Goal: Task Accomplishment & Management: Complete application form

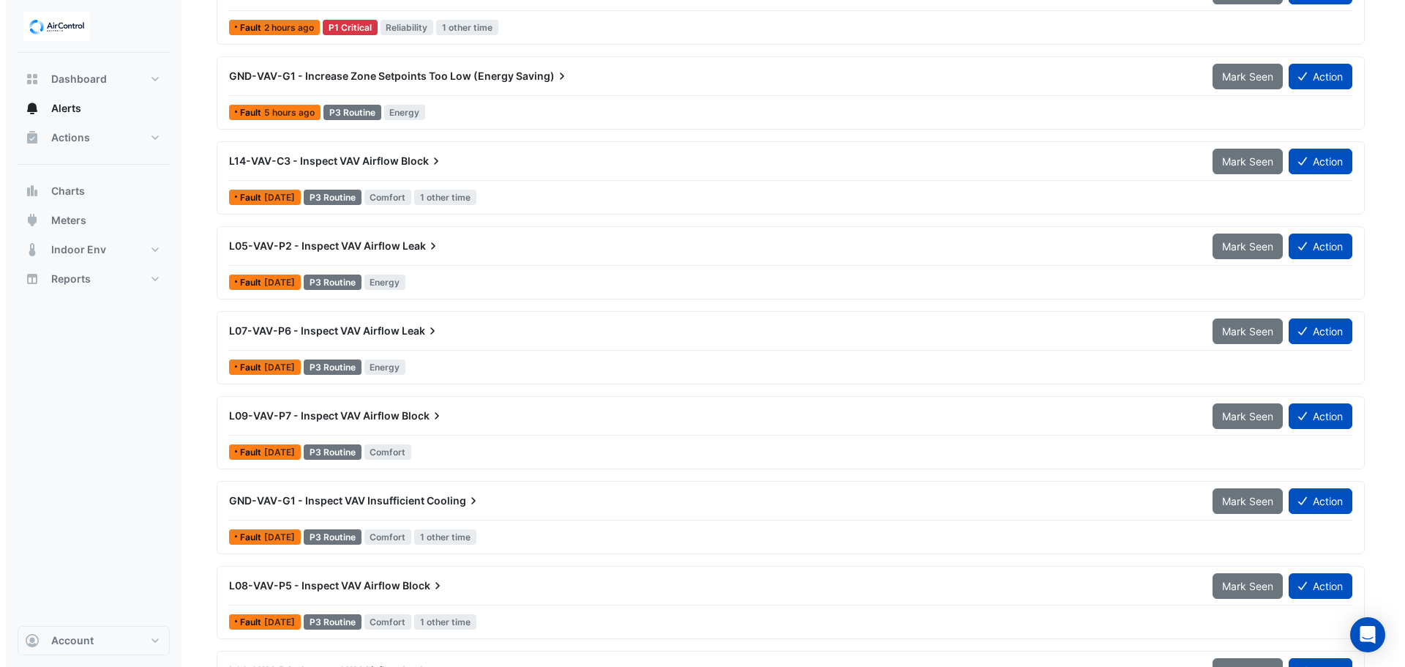
scroll to position [368, 0]
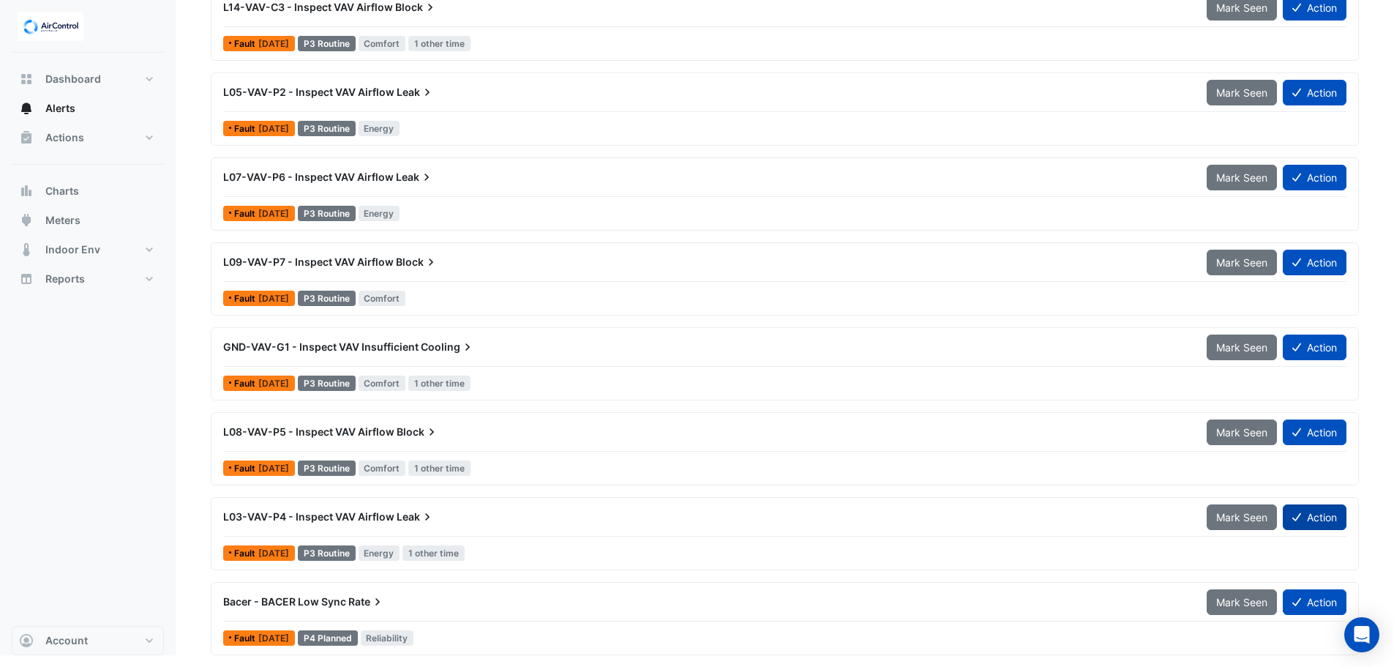
click at [1318, 511] on button "Action" at bounding box center [1315, 517] width 64 height 26
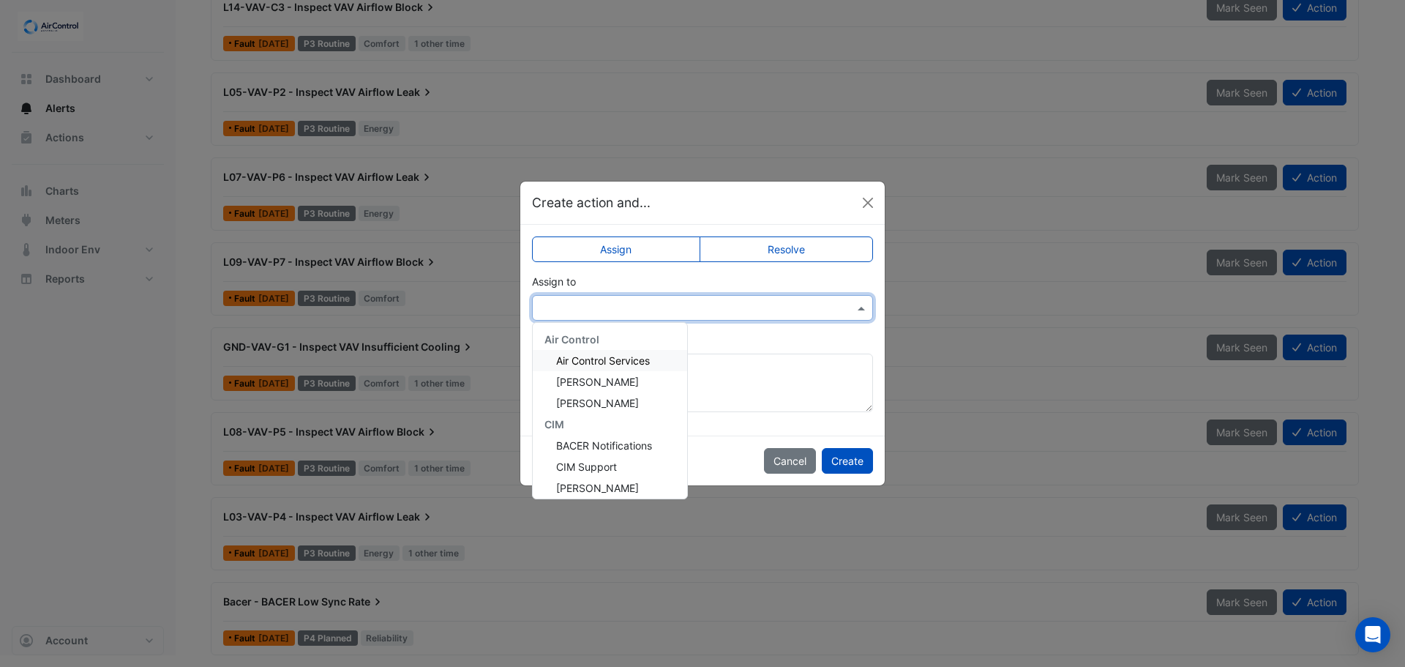
click at [608, 299] on div at bounding box center [702, 308] width 341 height 26
click at [608, 404] on span "[PERSON_NAME]" at bounding box center [597, 403] width 83 height 12
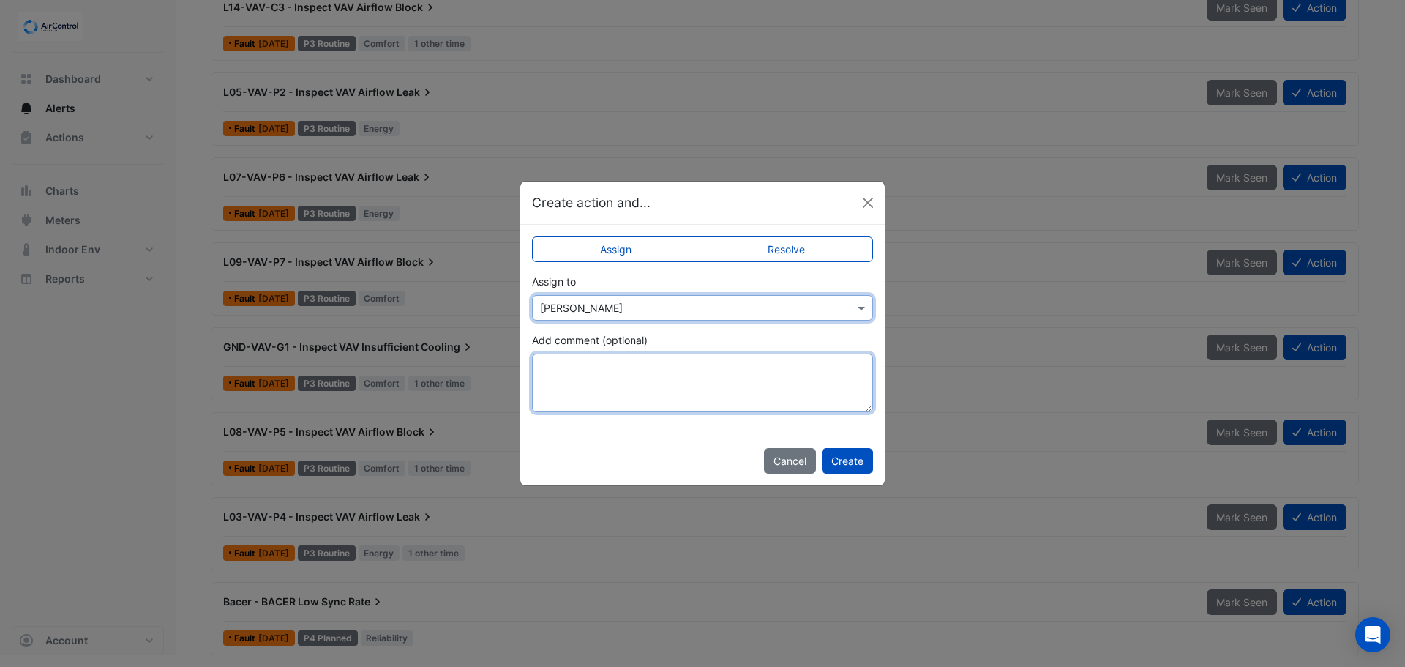
click at [611, 376] on textarea "Add comment (optional)" at bounding box center [702, 383] width 341 height 59
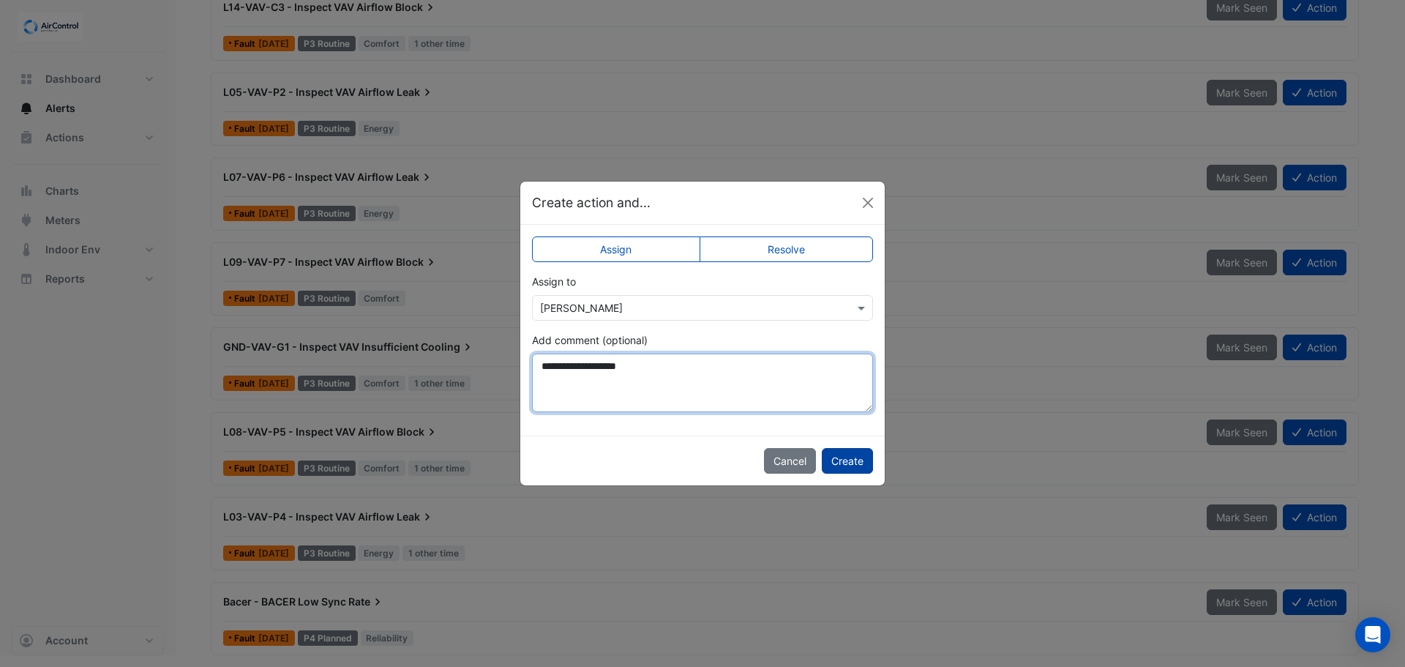
type textarea "**********"
click at [856, 460] on button "Create" at bounding box center [847, 461] width 51 height 26
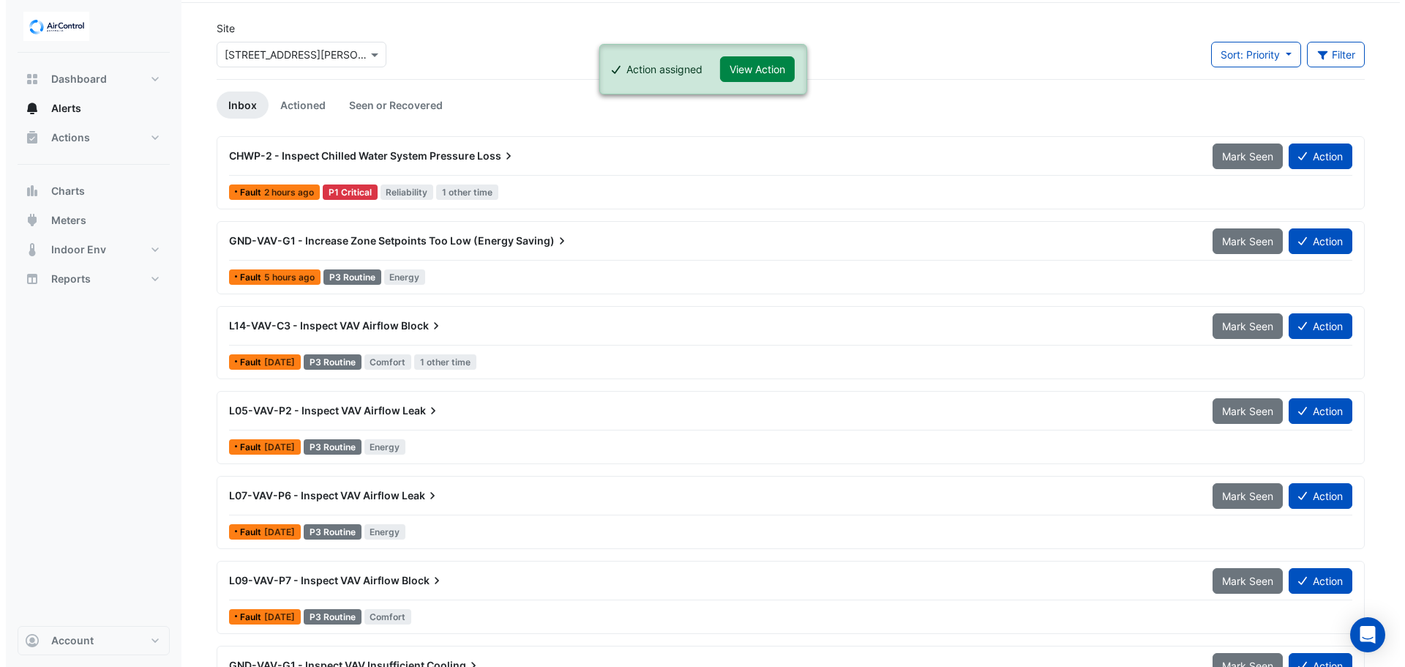
scroll to position [73, 0]
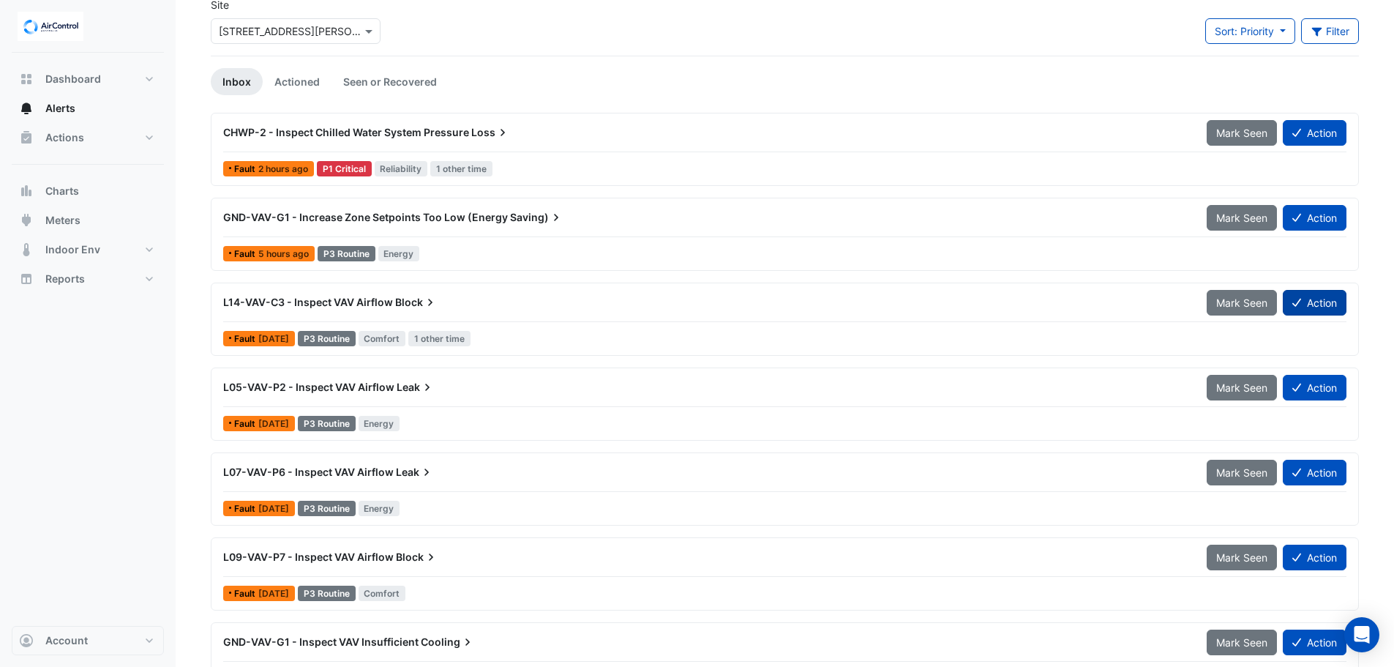
click at [1328, 302] on button "Action" at bounding box center [1315, 303] width 64 height 26
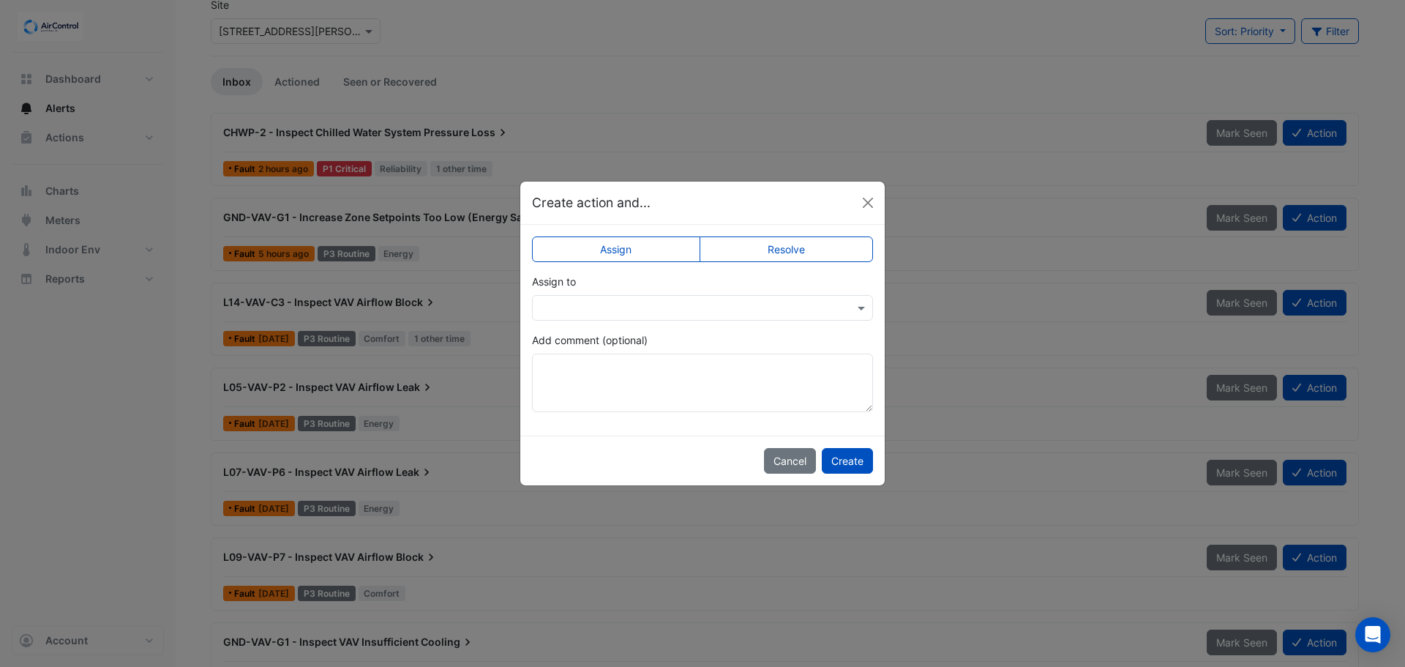
click at [616, 310] on input "text" at bounding box center [688, 308] width 296 height 15
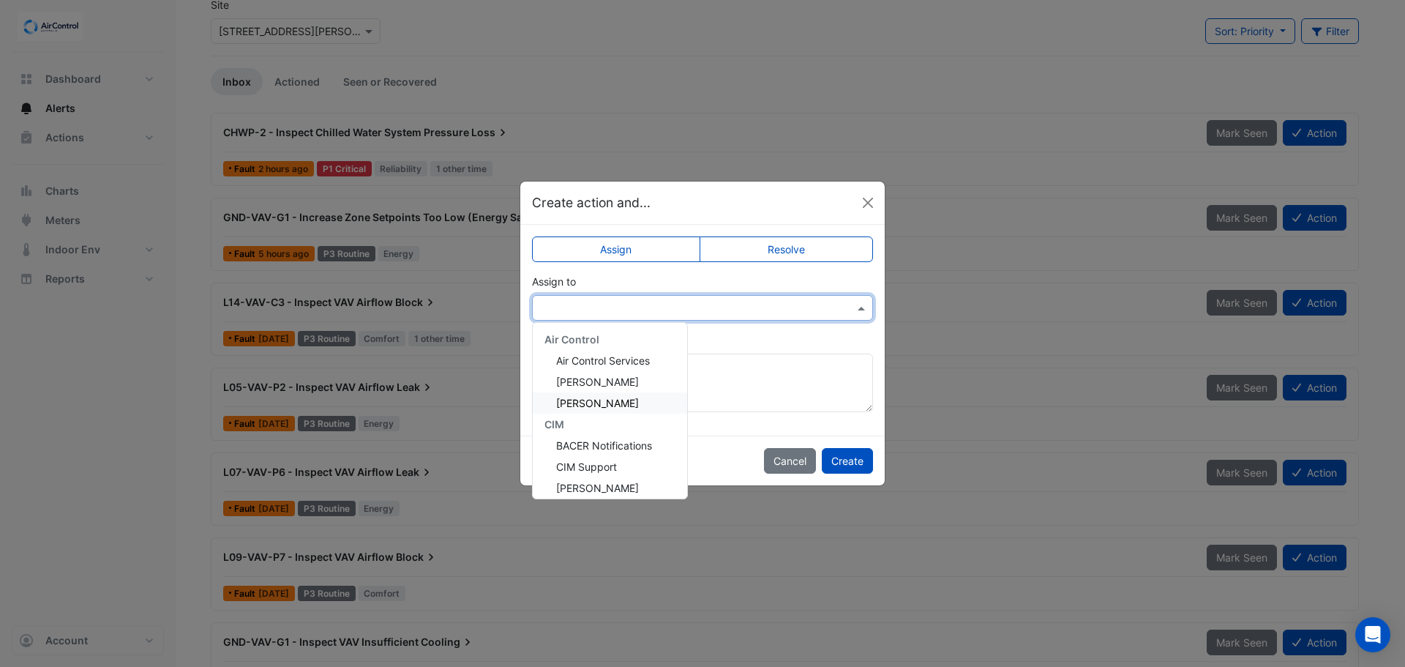
click at [609, 404] on span "[PERSON_NAME]" at bounding box center [597, 403] width 83 height 12
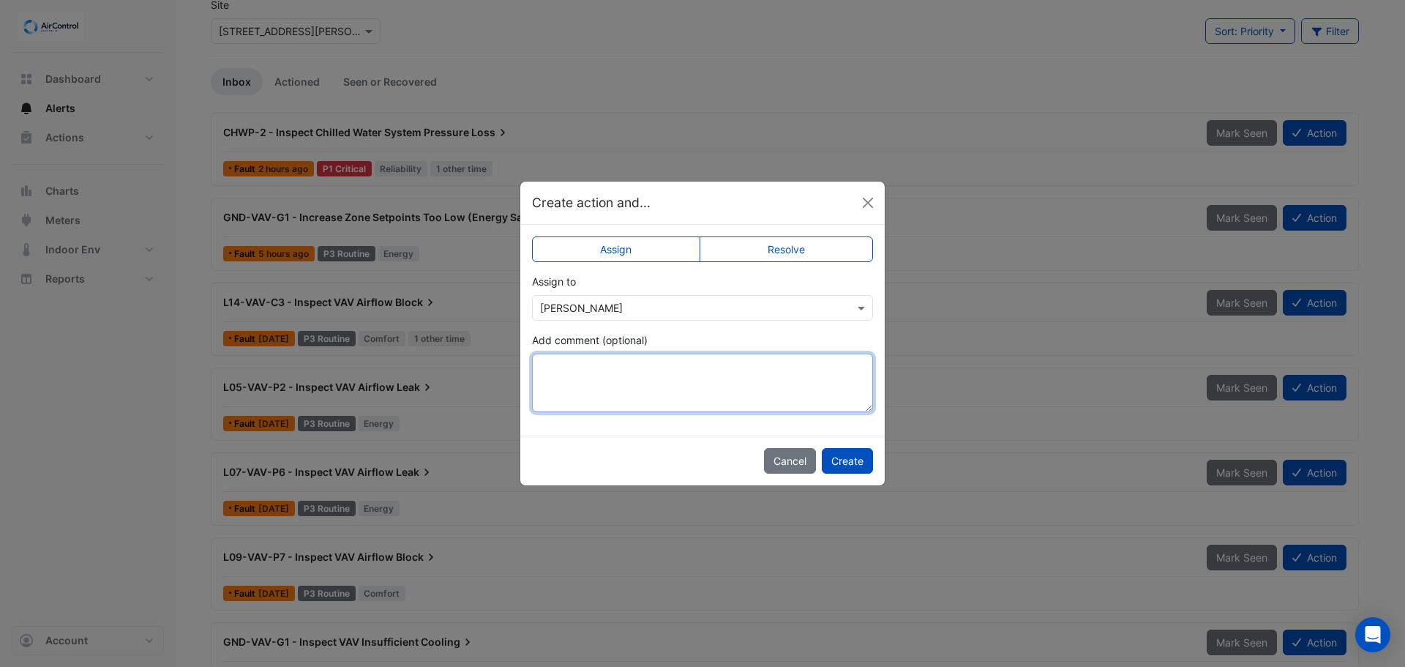
click at [597, 371] on textarea "Add comment (optional)" at bounding box center [702, 383] width 341 height 59
paste textarea "*"
drag, startPoint x: 670, startPoint y: 364, endPoint x: 535, endPoint y: 356, distance: 134.9
click at [535, 356] on textarea "**********" at bounding box center [702, 383] width 341 height 59
type textarea "**********"
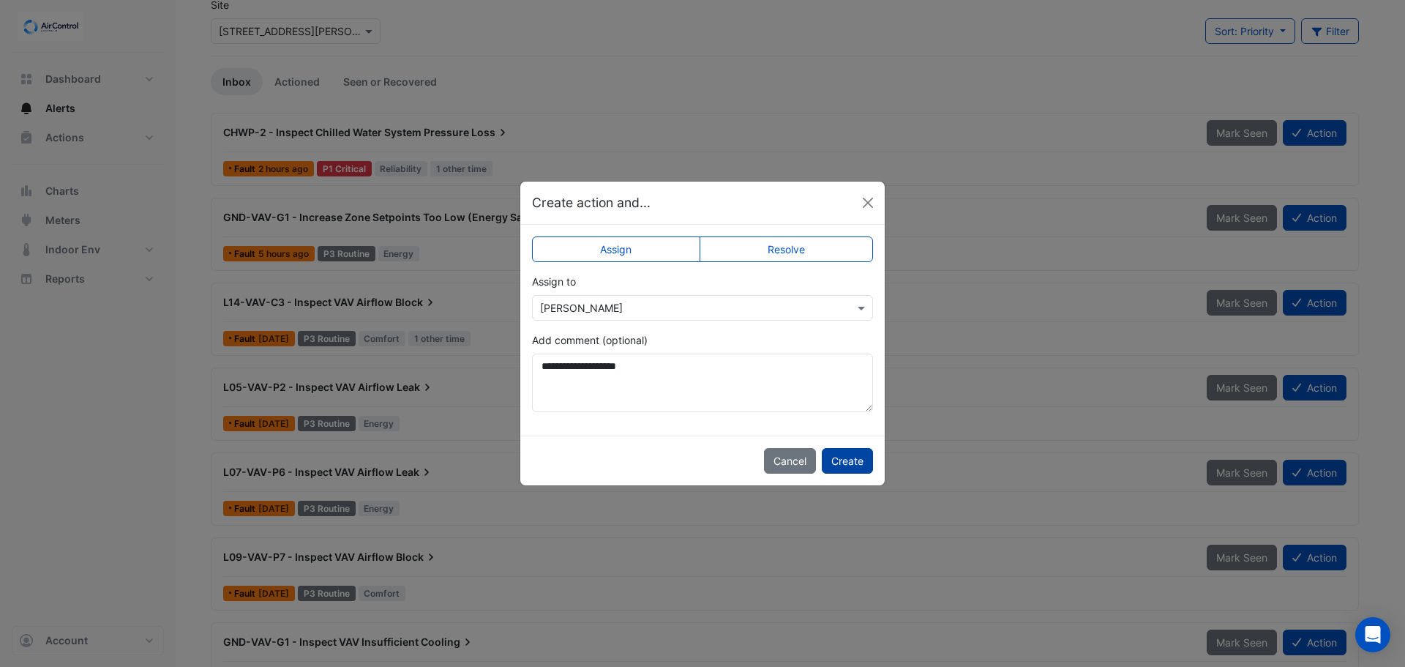
click at [848, 461] on button "Create" at bounding box center [847, 461] width 51 height 26
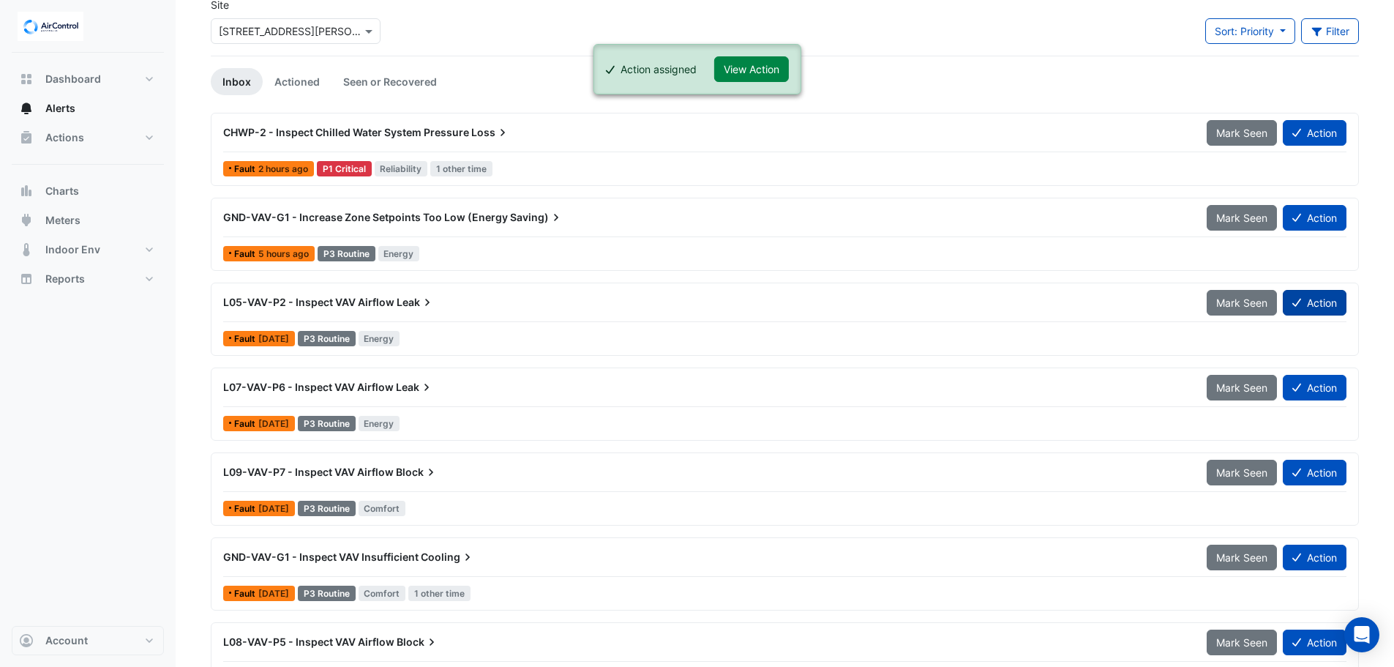
click at [1314, 303] on button "Action" at bounding box center [1315, 303] width 64 height 26
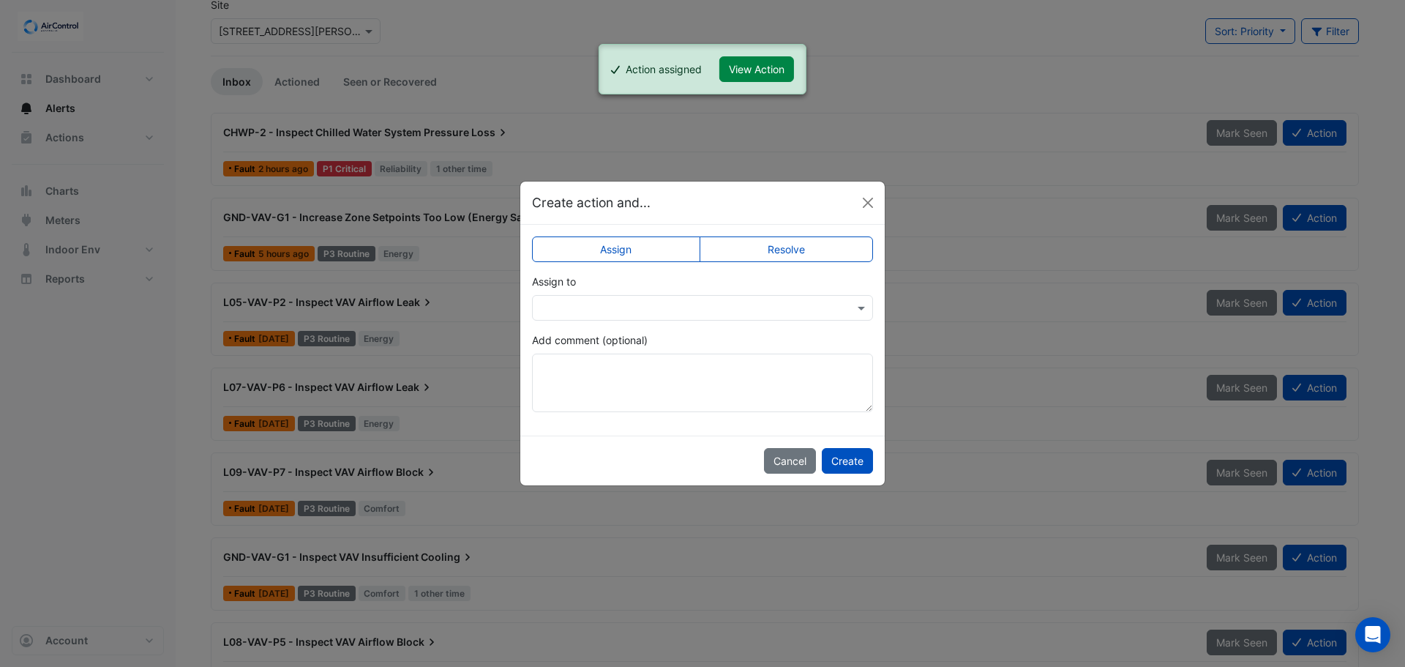
click at [559, 312] on input "text" at bounding box center [688, 308] width 296 height 15
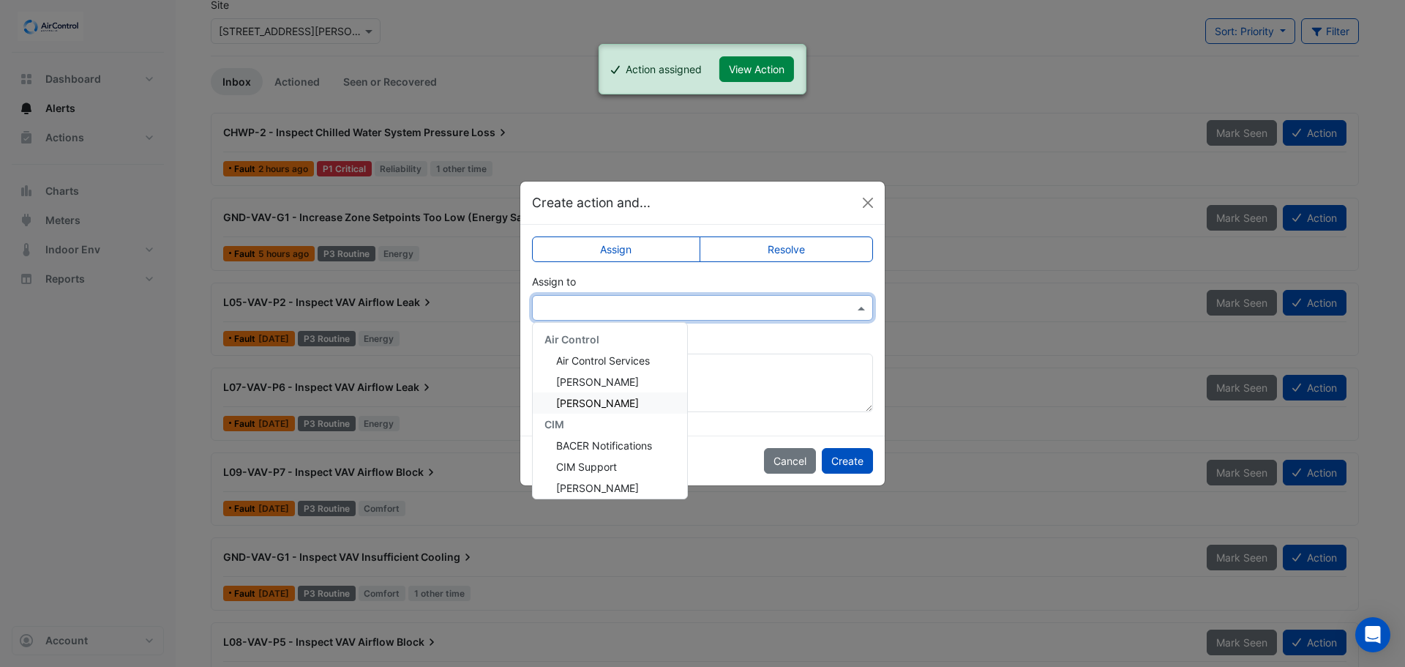
click at [594, 395] on div "[PERSON_NAME]" at bounding box center [610, 402] width 154 height 21
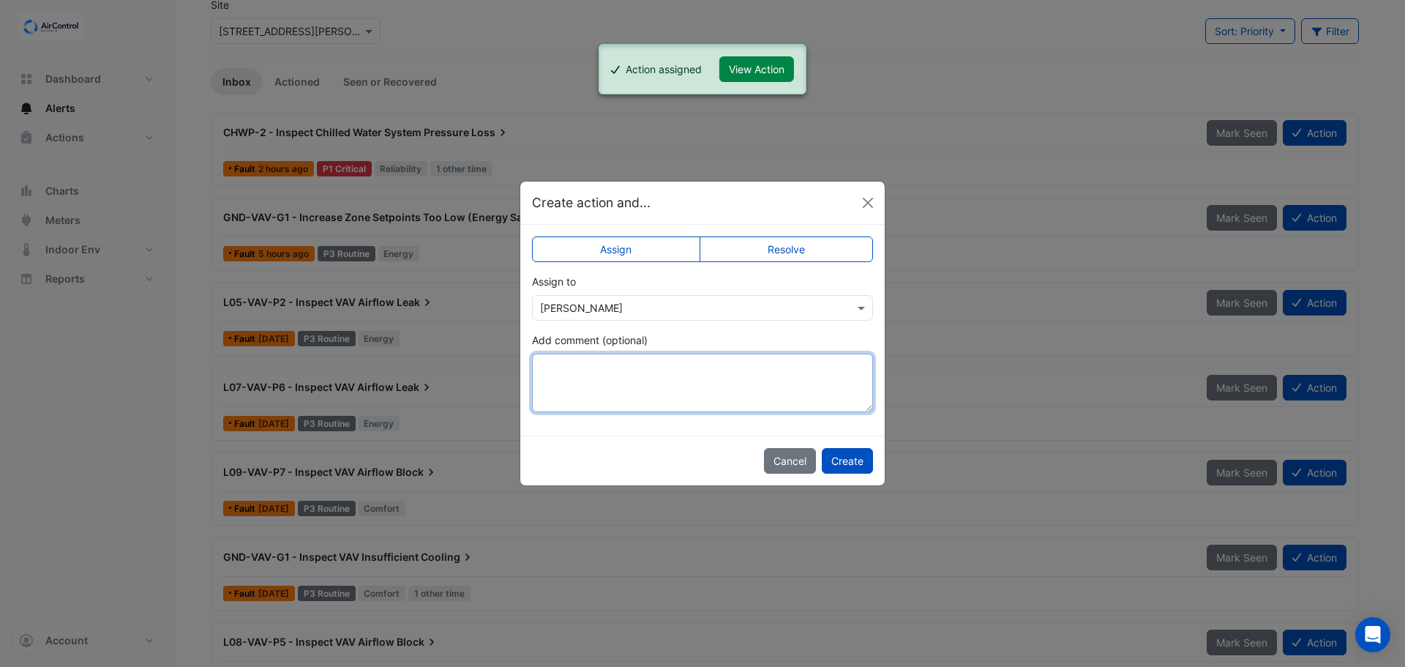
click at [589, 363] on textarea "Add comment (optional)" at bounding box center [702, 383] width 341 height 59
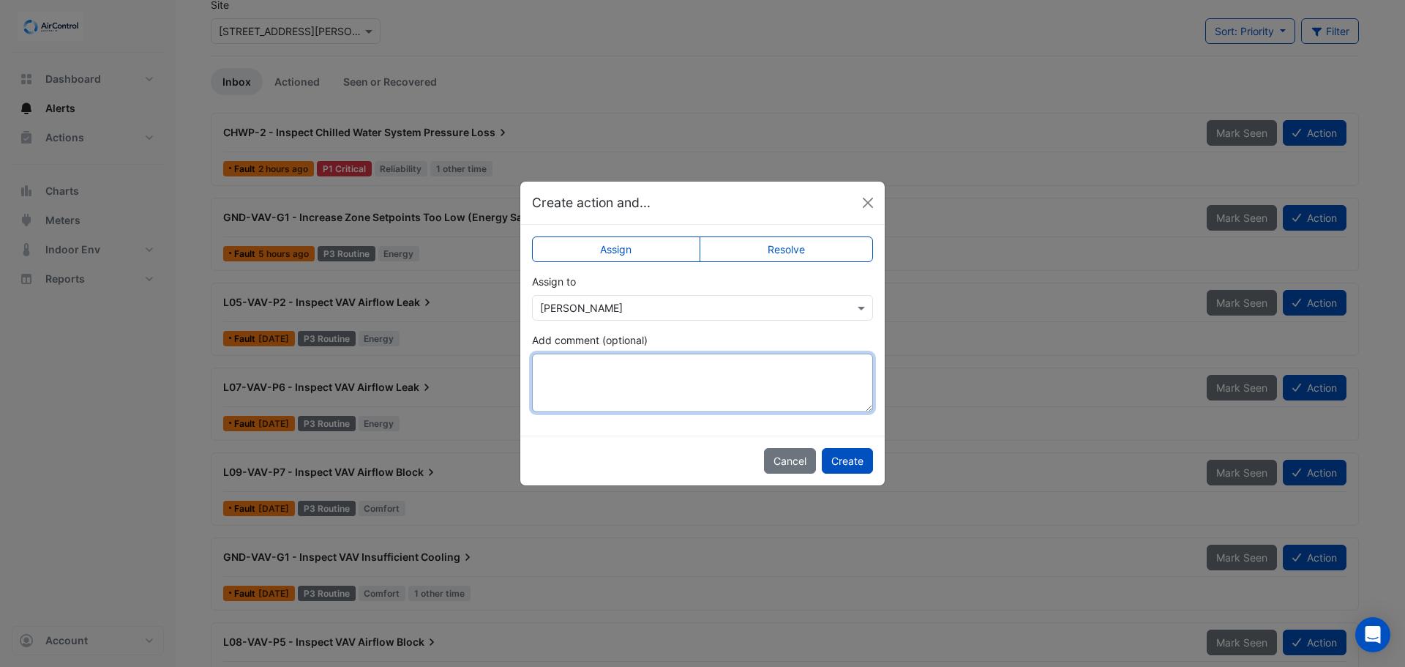
paste textarea "**********"
type textarea "**********"
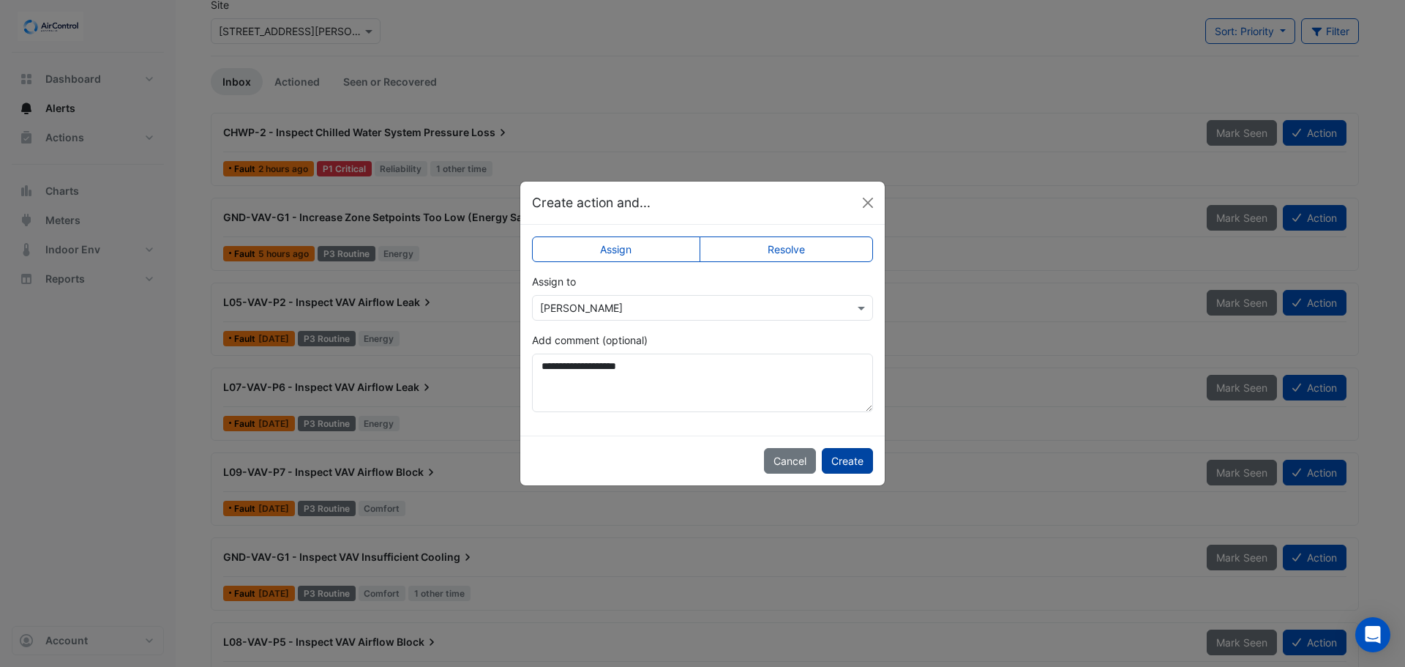
click at [851, 455] on button "Create" at bounding box center [847, 461] width 51 height 26
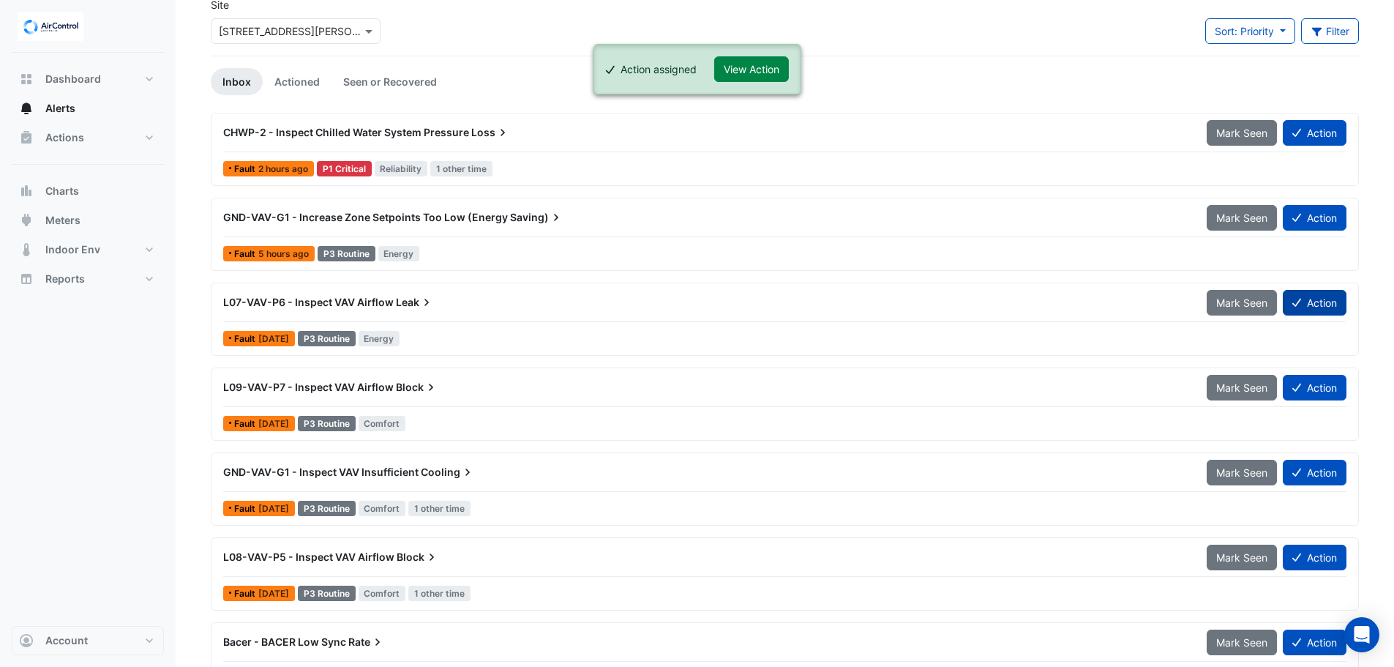
click at [1305, 301] on button "Action" at bounding box center [1315, 303] width 64 height 26
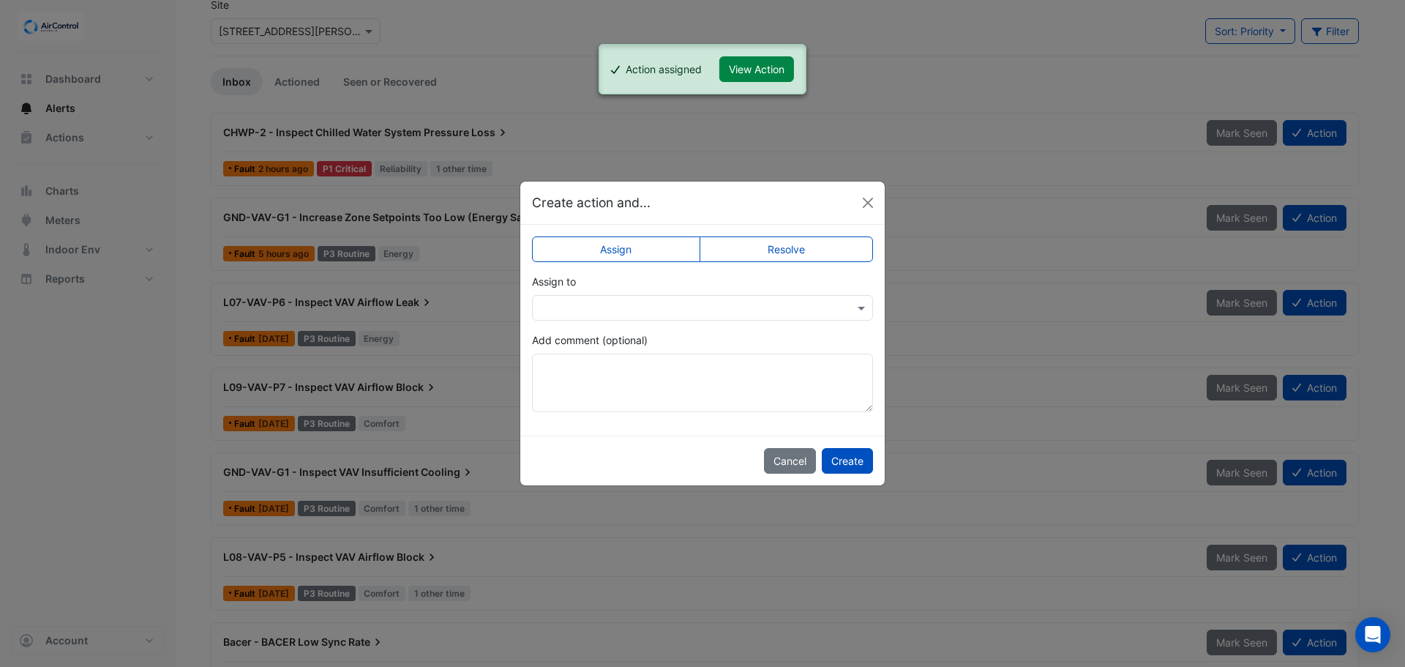
click at [598, 311] on input "text" at bounding box center [688, 308] width 296 height 15
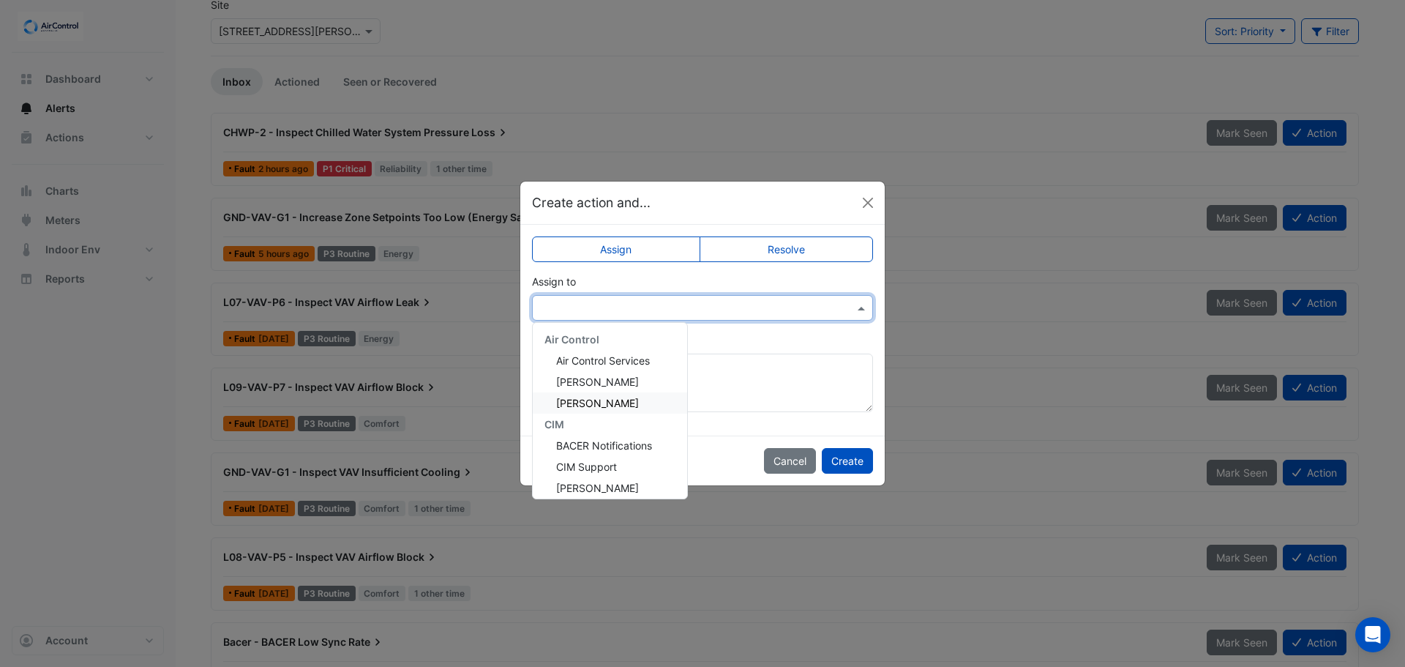
click at [592, 400] on span "[PERSON_NAME]" at bounding box center [597, 403] width 83 height 12
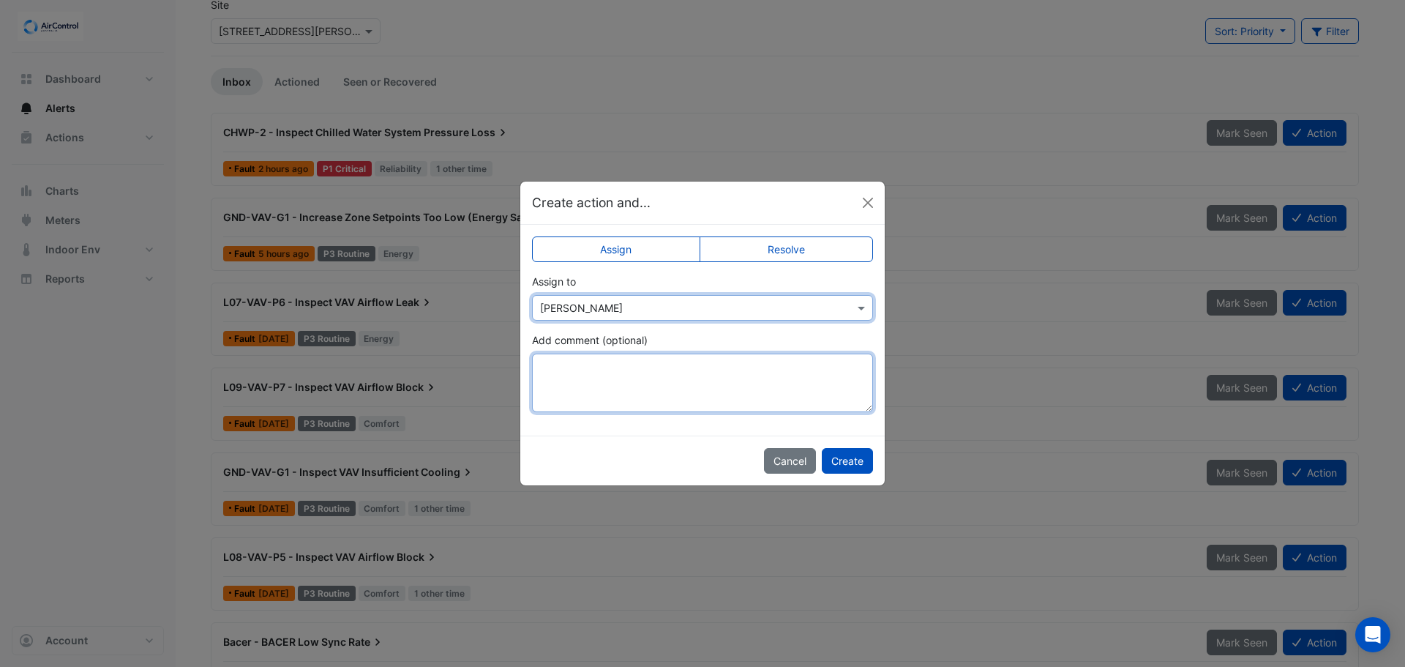
click at [591, 369] on textarea "Add comment (optional)" at bounding box center [702, 383] width 341 height 59
paste textarea "**********"
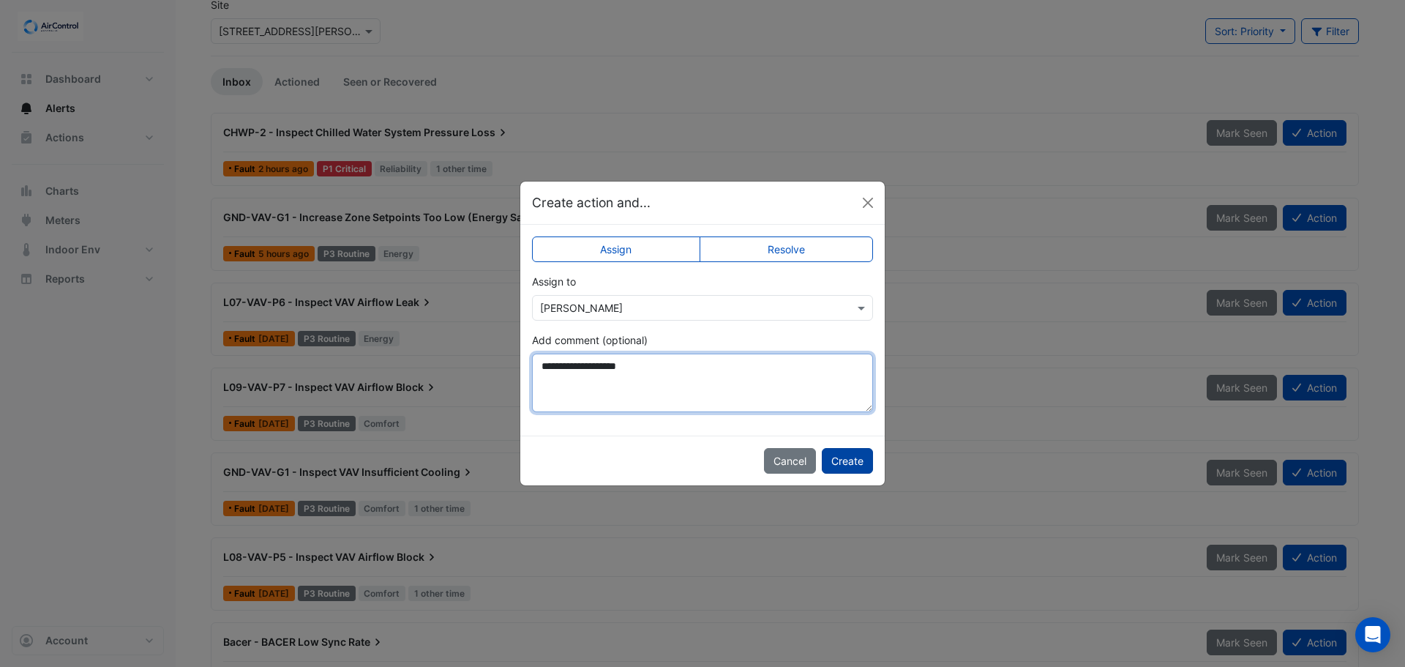
type textarea "**********"
click at [862, 463] on button "Create" at bounding box center [847, 461] width 51 height 26
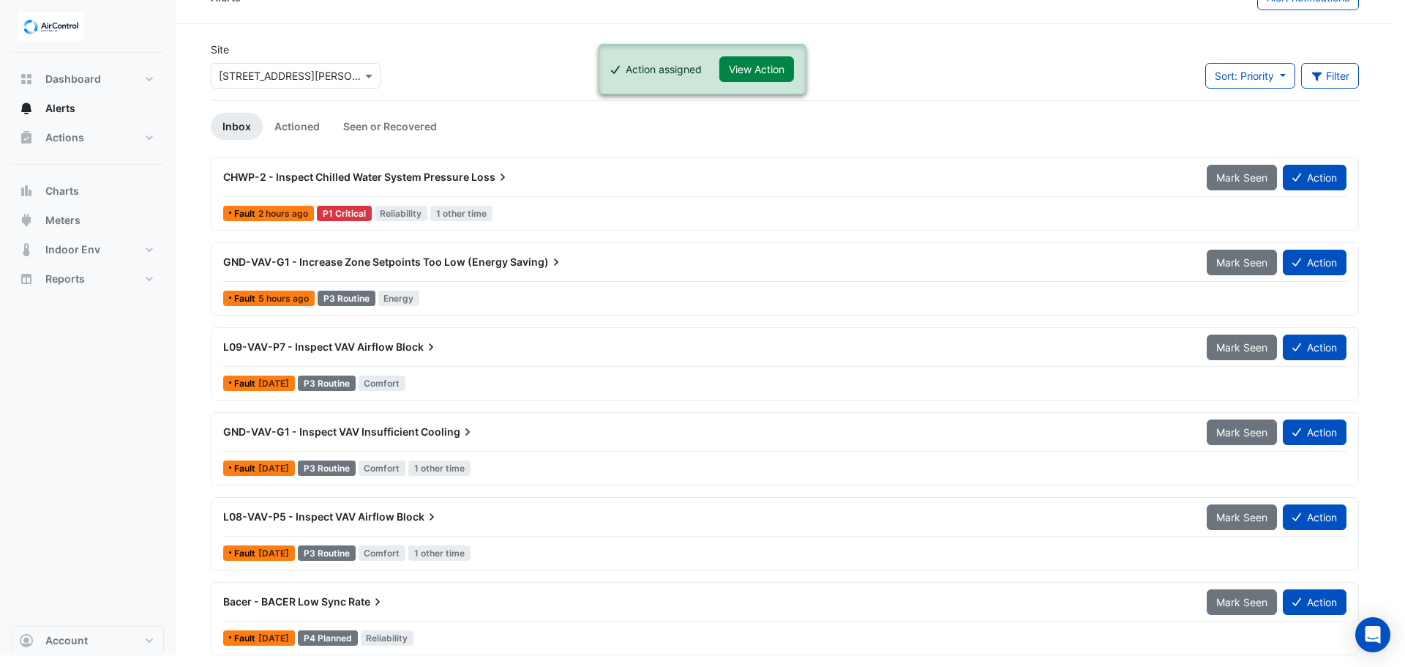
scroll to position [29, 0]
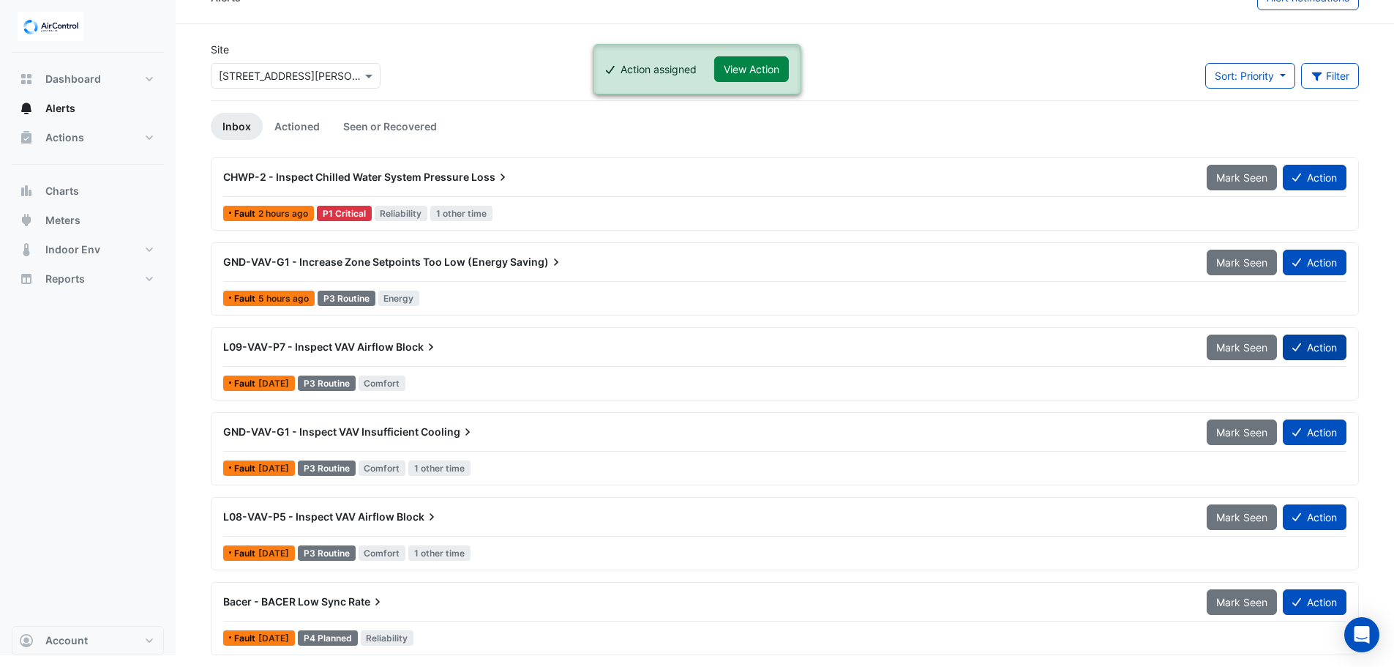
click at [1319, 348] on button "Action" at bounding box center [1315, 348] width 64 height 26
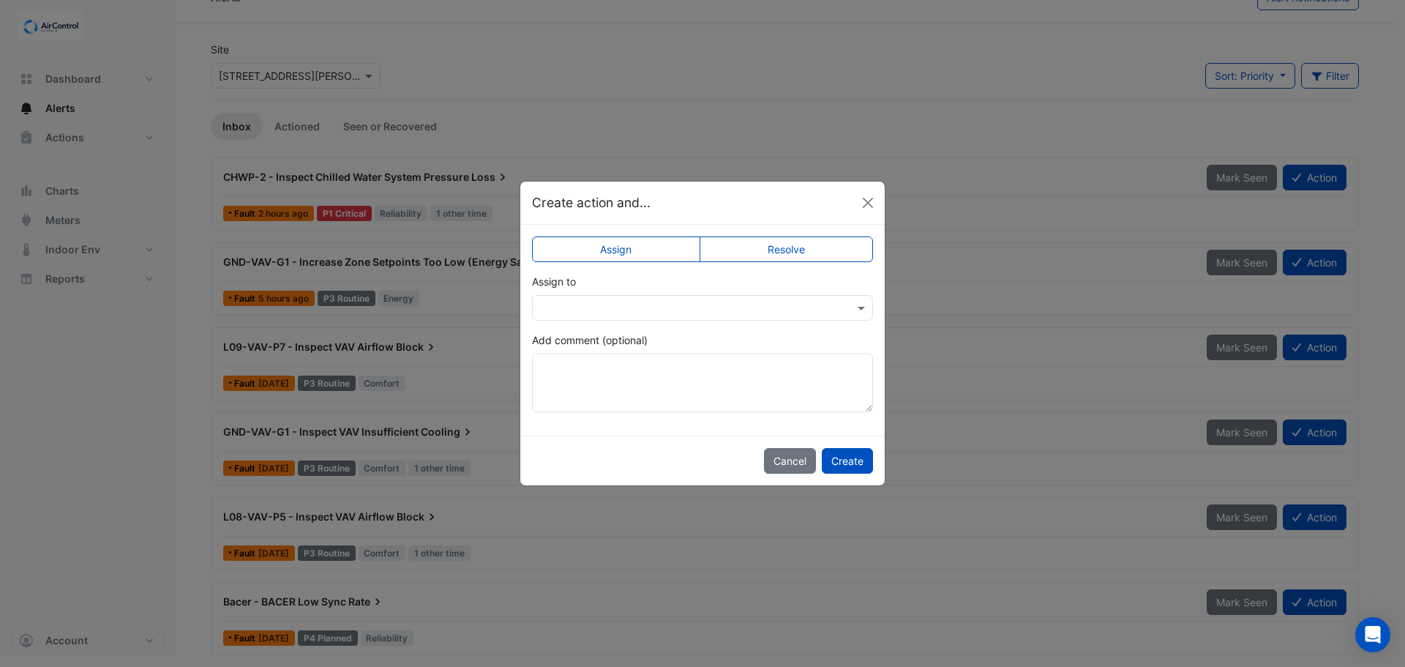
click at [598, 310] on input "text" at bounding box center [688, 308] width 296 height 15
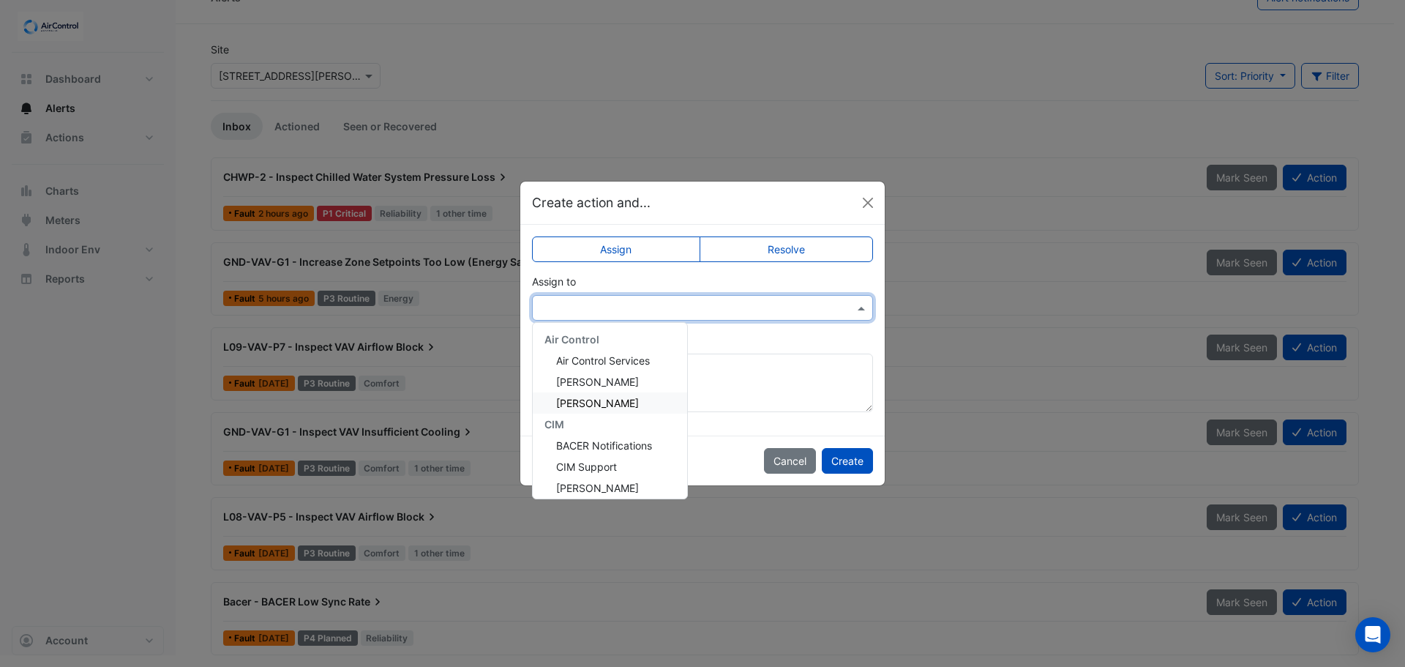
click at [591, 403] on span "[PERSON_NAME]" at bounding box center [597, 403] width 83 height 12
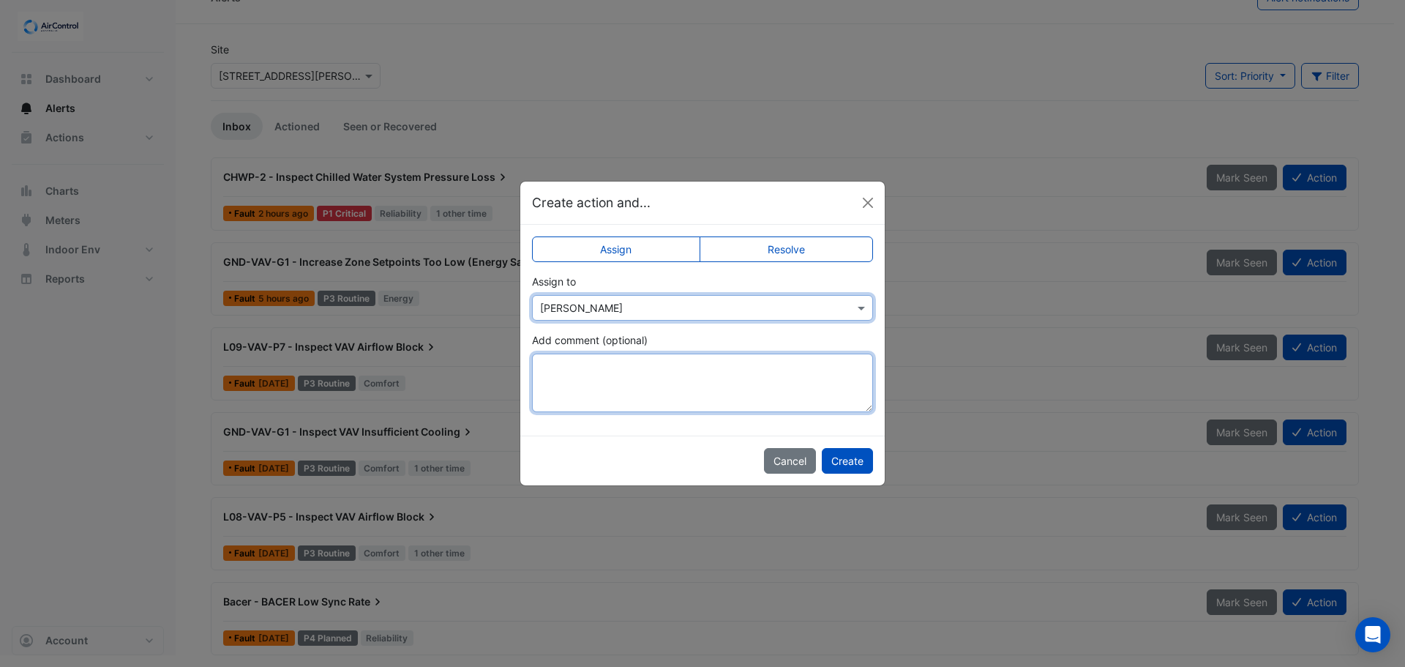
click at [580, 375] on textarea "Add comment (optional)" at bounding box center [702, 383] width 341 height 59
paste textarea "**********"
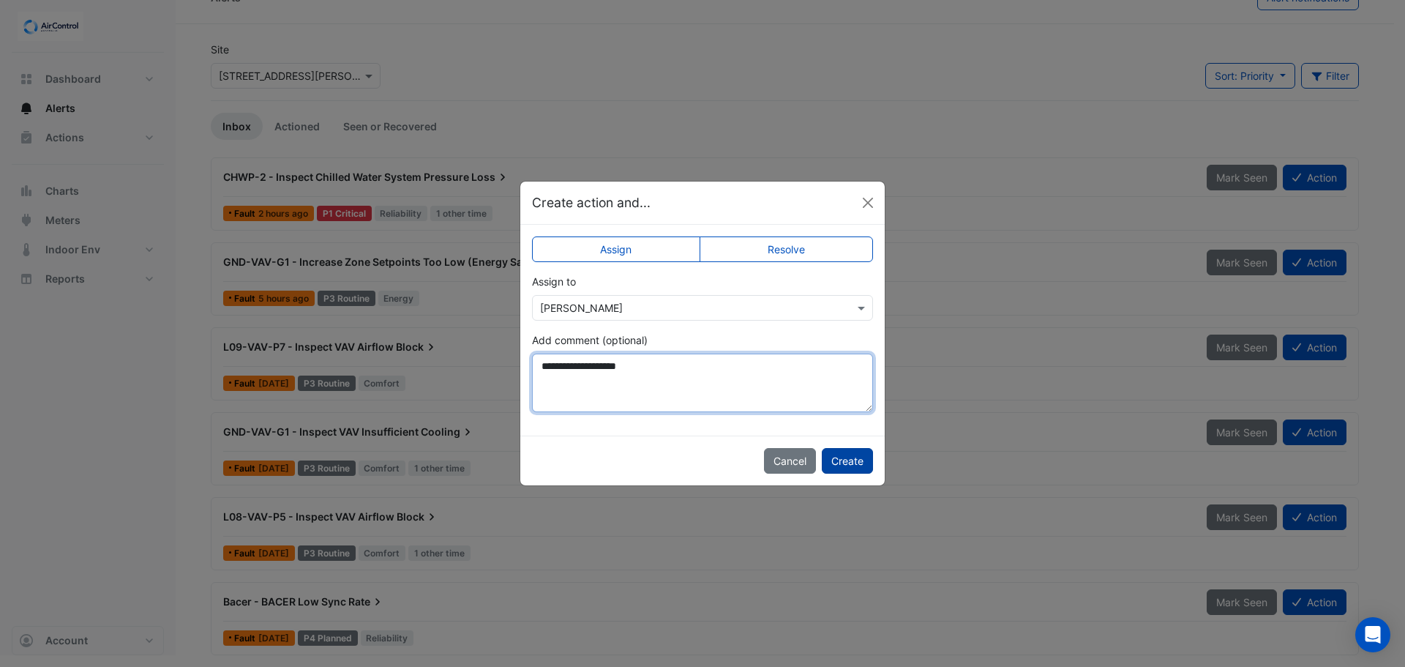
type textarea "**********"
click at [842, 460] on button "Create" at bounding box center [847, 461] width 51 height 26
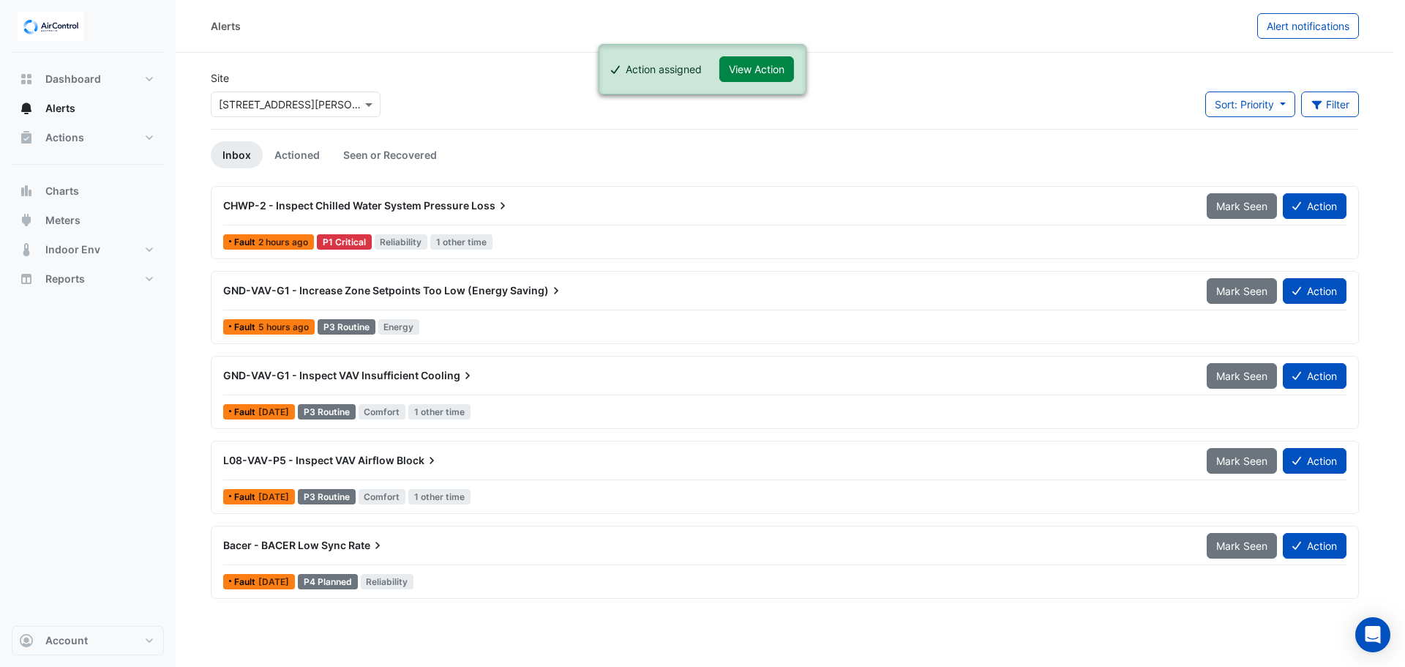
scroll to position [0, 0]
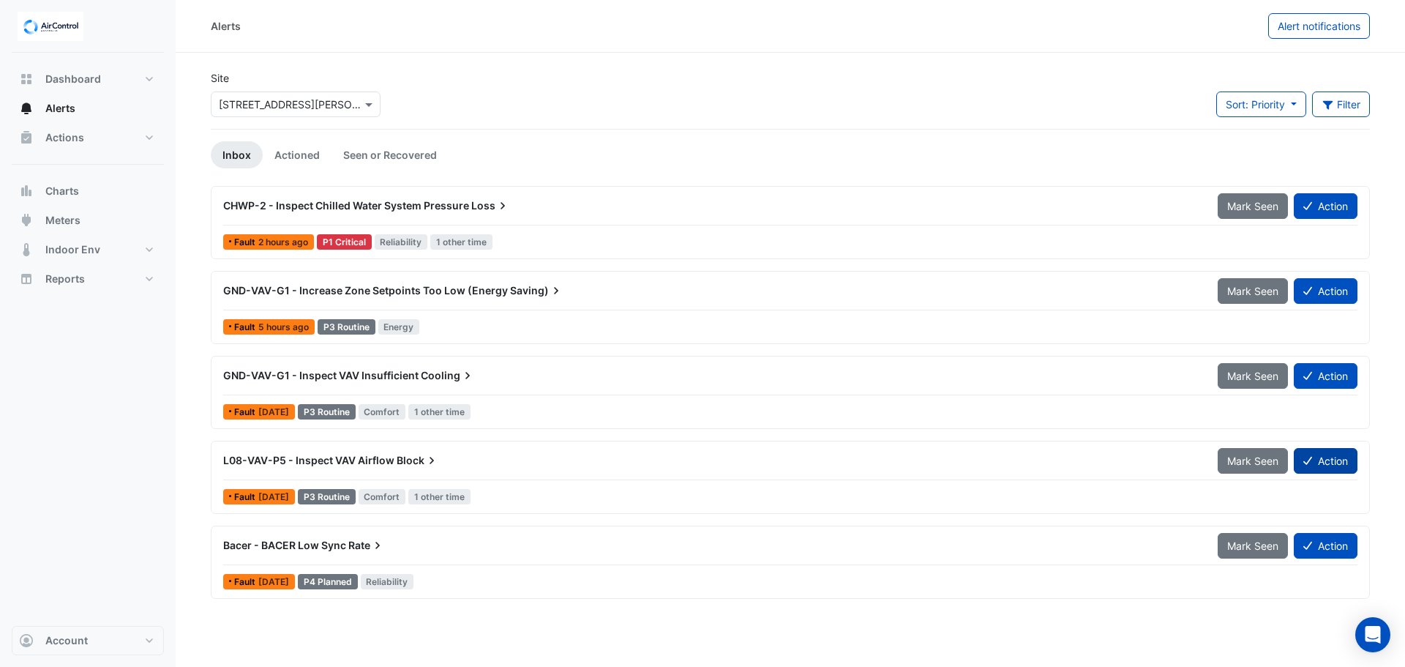
click at [1326, 464] on button "Action" at bounding box center [1326, 461] width 64 height 26
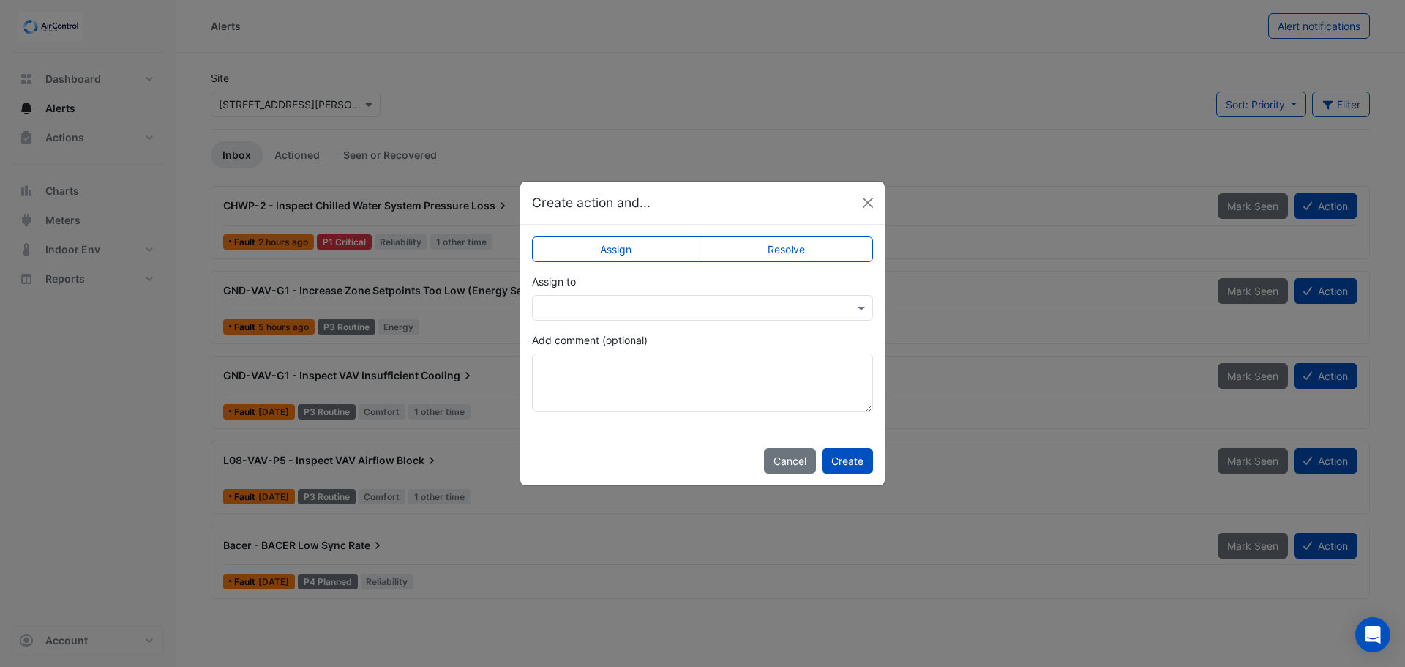
click at [615, 307] on input "text" at bounding box center [688, 308] width 296 height 15
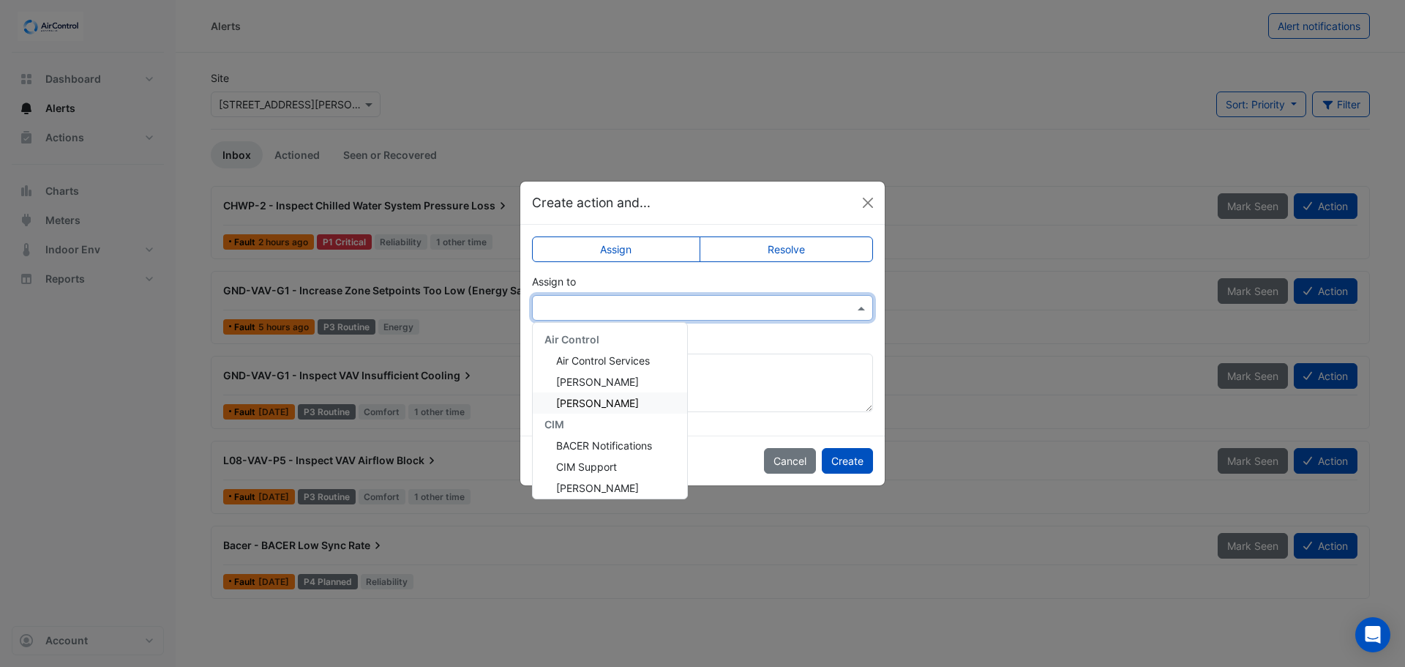
click at [593, 403] on span "[PERSON_NAME]" at bounding box center [597, 403] width 83 height 12
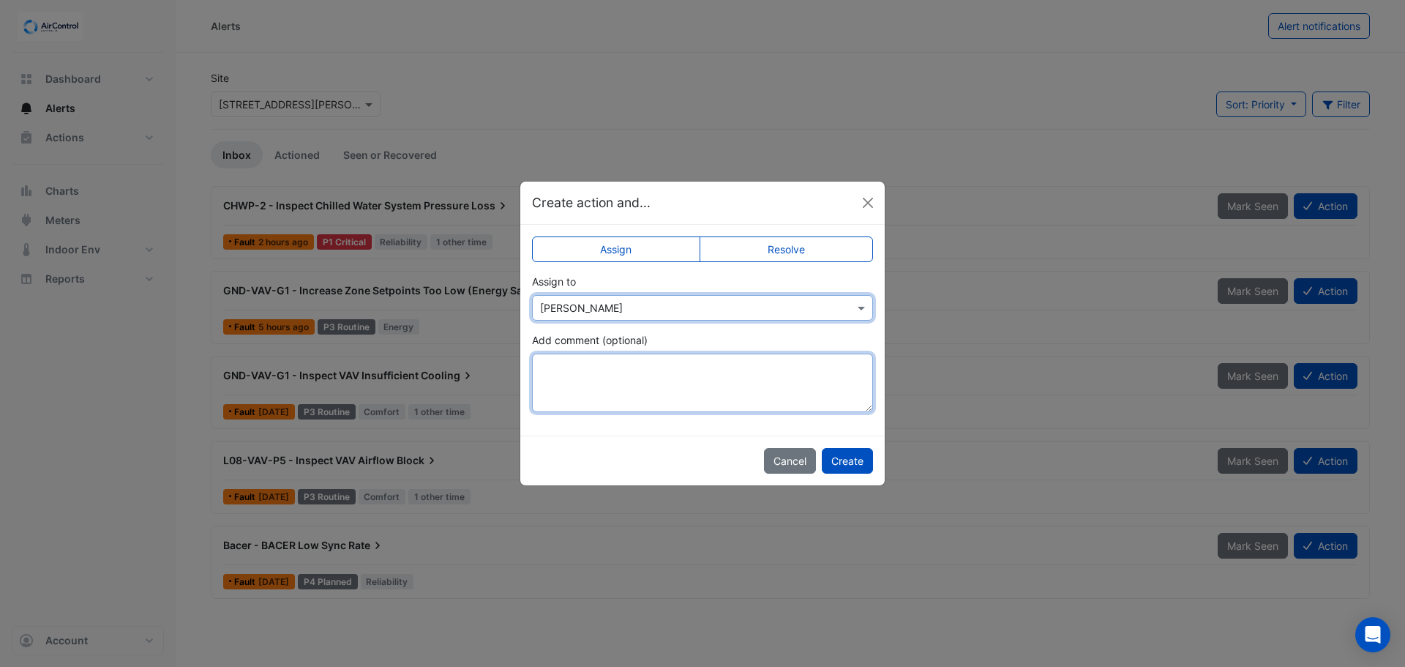
click at [590, 380] on textarea "Add comment (optional)" at bounding box center [702, 383] width 341 height 59
paste textarea "**********"
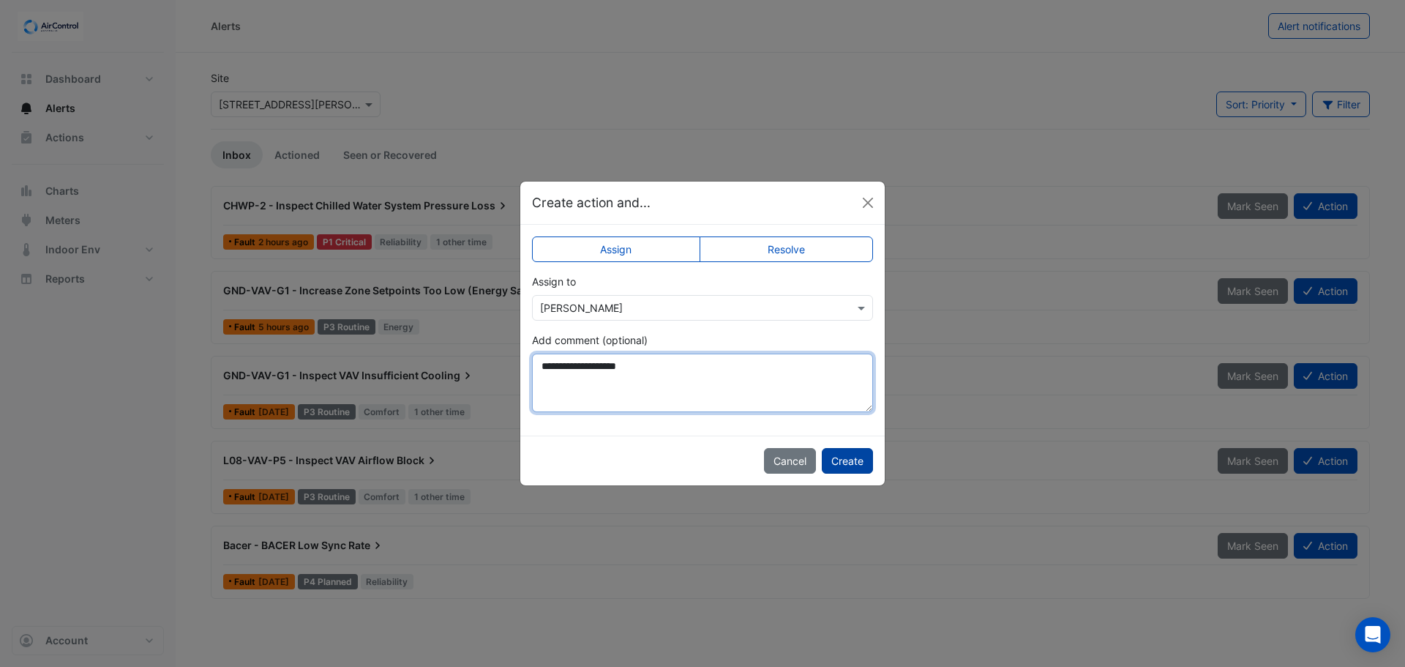
type textarea "**********"
click at [848, 470] on button "Create" at bounding box center [847, 461] width 51 height 26
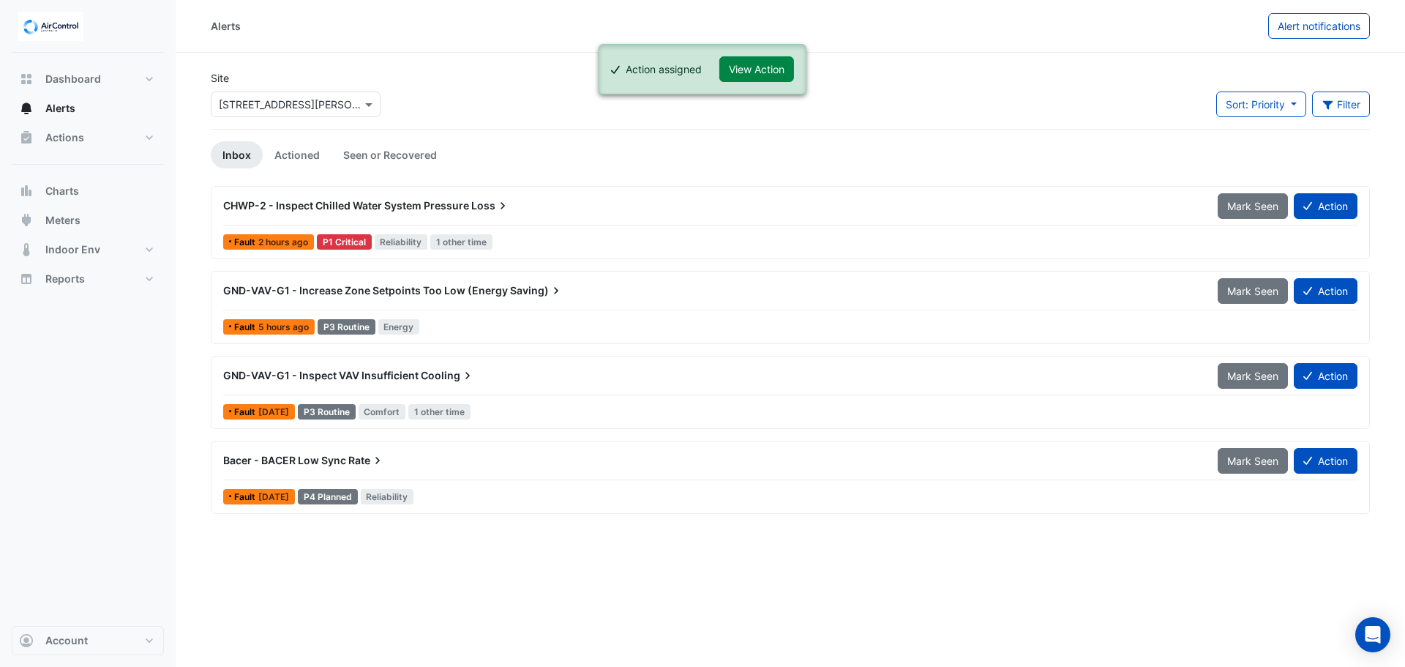
click at [460, 452] on div "Bacer - BACER Low Sync Rate" at bounding box center [711, 460] width 995 height 26
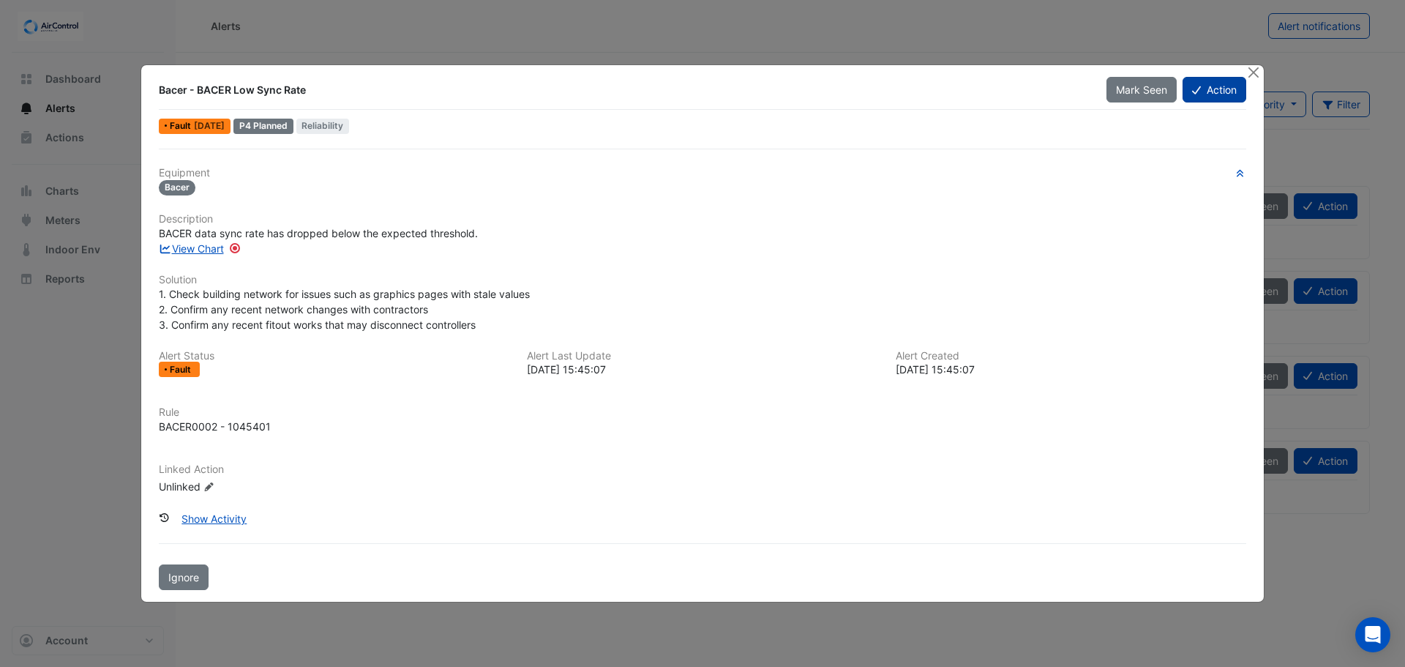
click at [1219, 92] on button "Action" at bounding box center [1215, 90] width 64 height 26
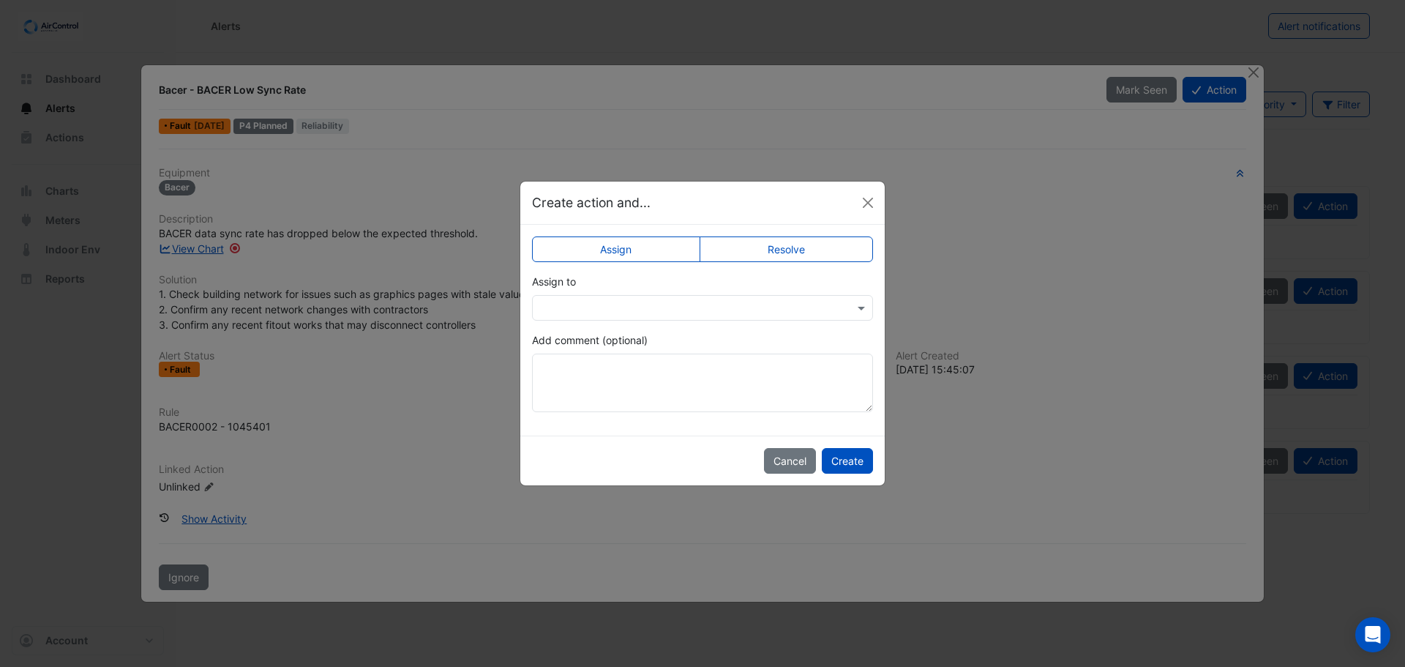
click at [615, 306] on input "text" at bounding box center [688, 308] width 296 height 15
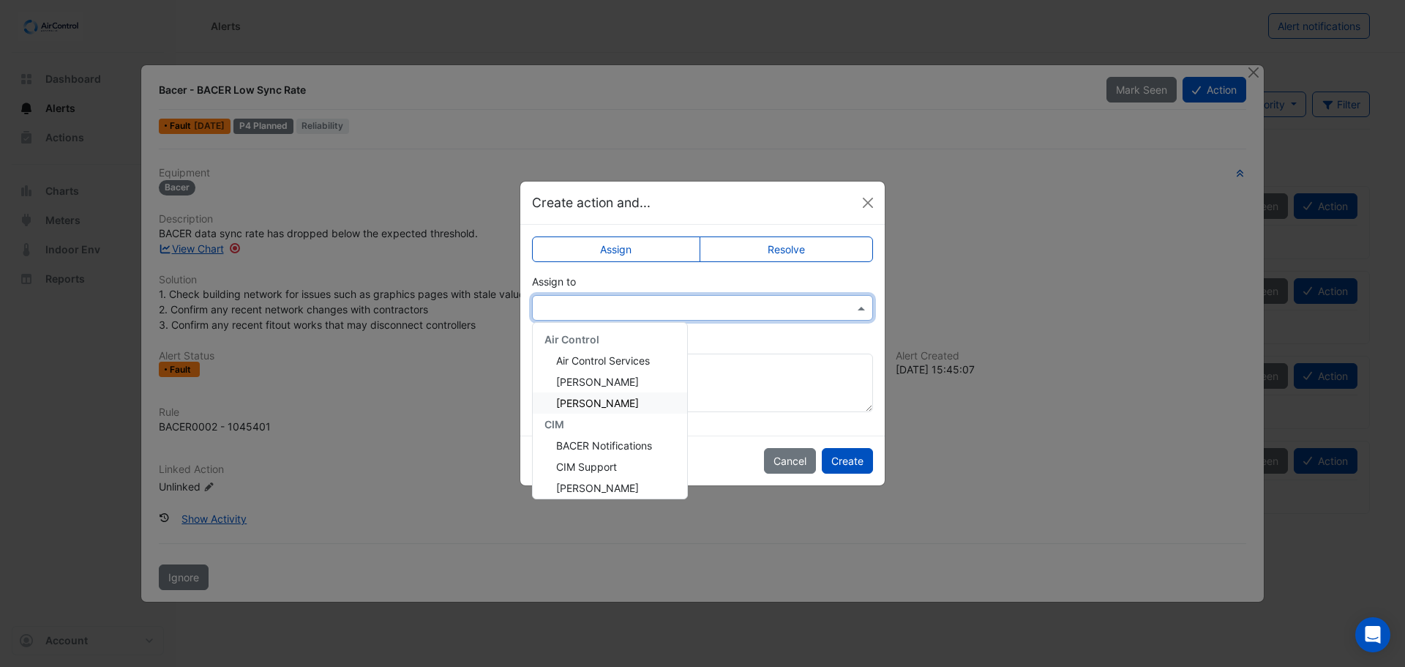
click at [601, 397] on span "[PERSON_NAME]" at bounding box center [597, 403] width 83 height 12
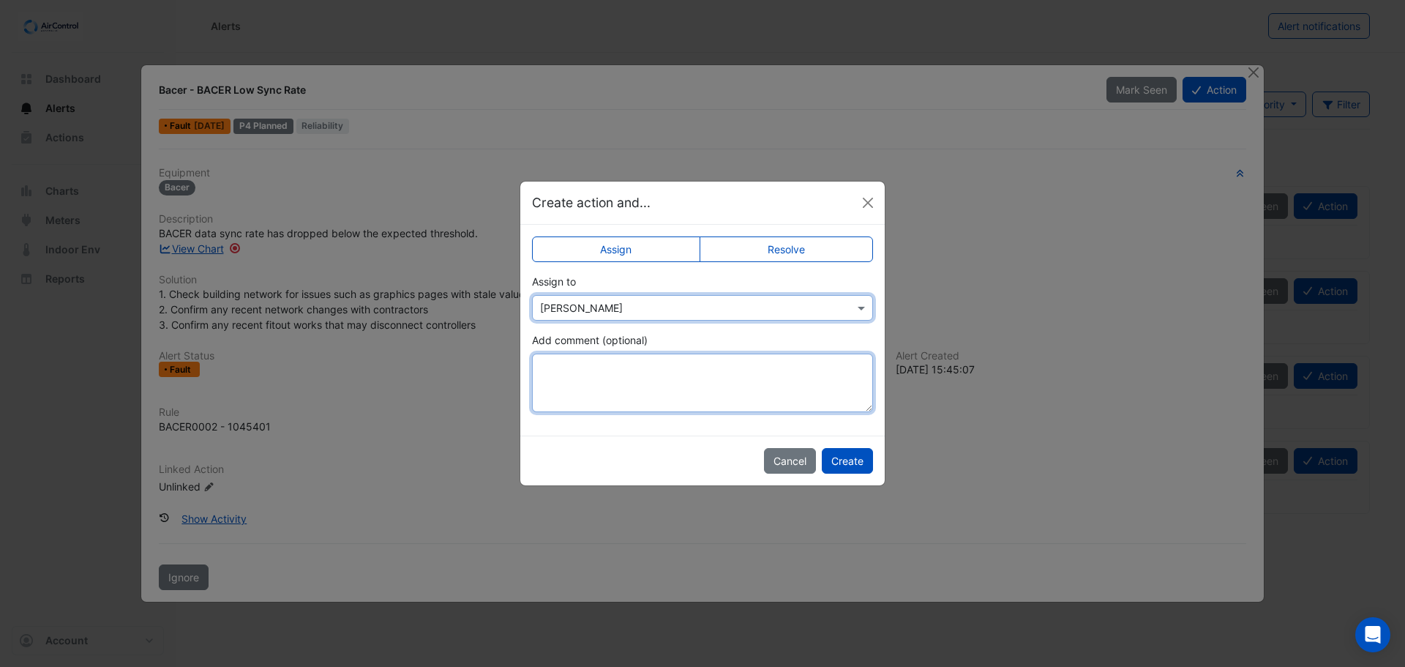
click at [600, 370] on textarea "Add comment (optional)" at bounding box center [702, 383] width 341 height 59
paste textarea "**********"
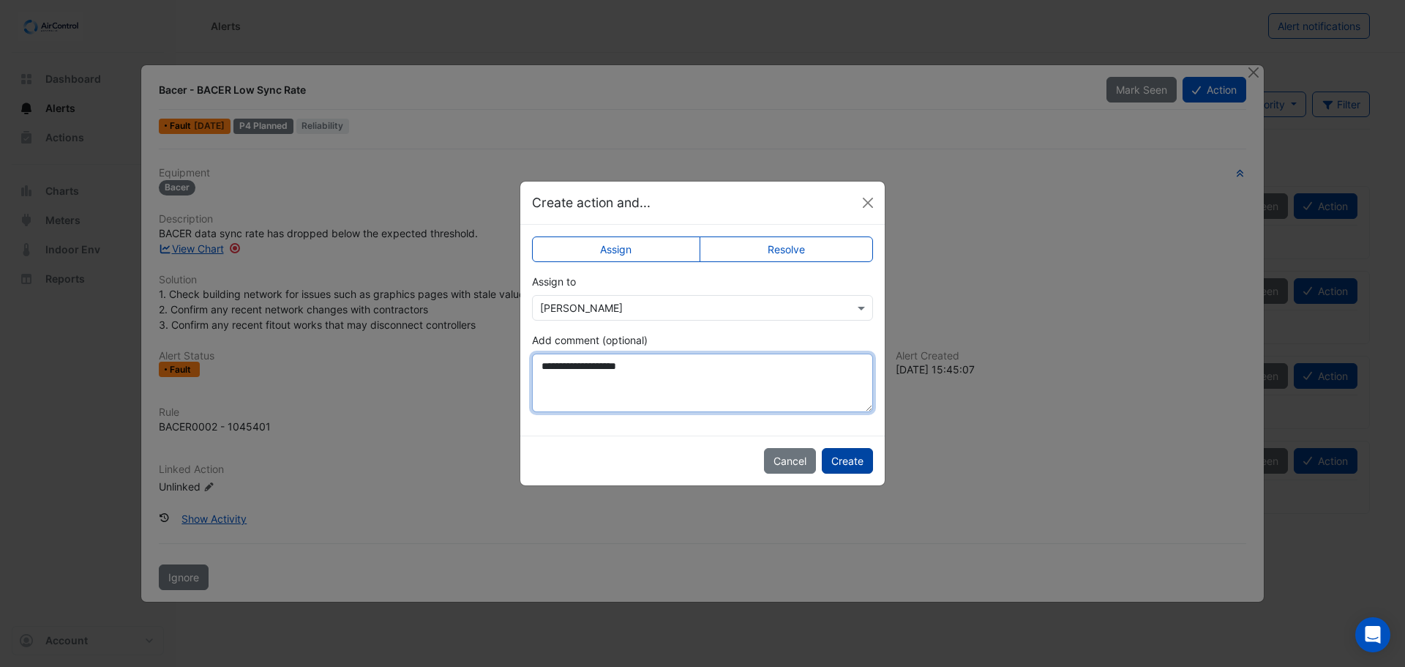
type textarea "**********"
click at [842, 463] on button "Create" at bounding box center [847, 461] width 51 height 26
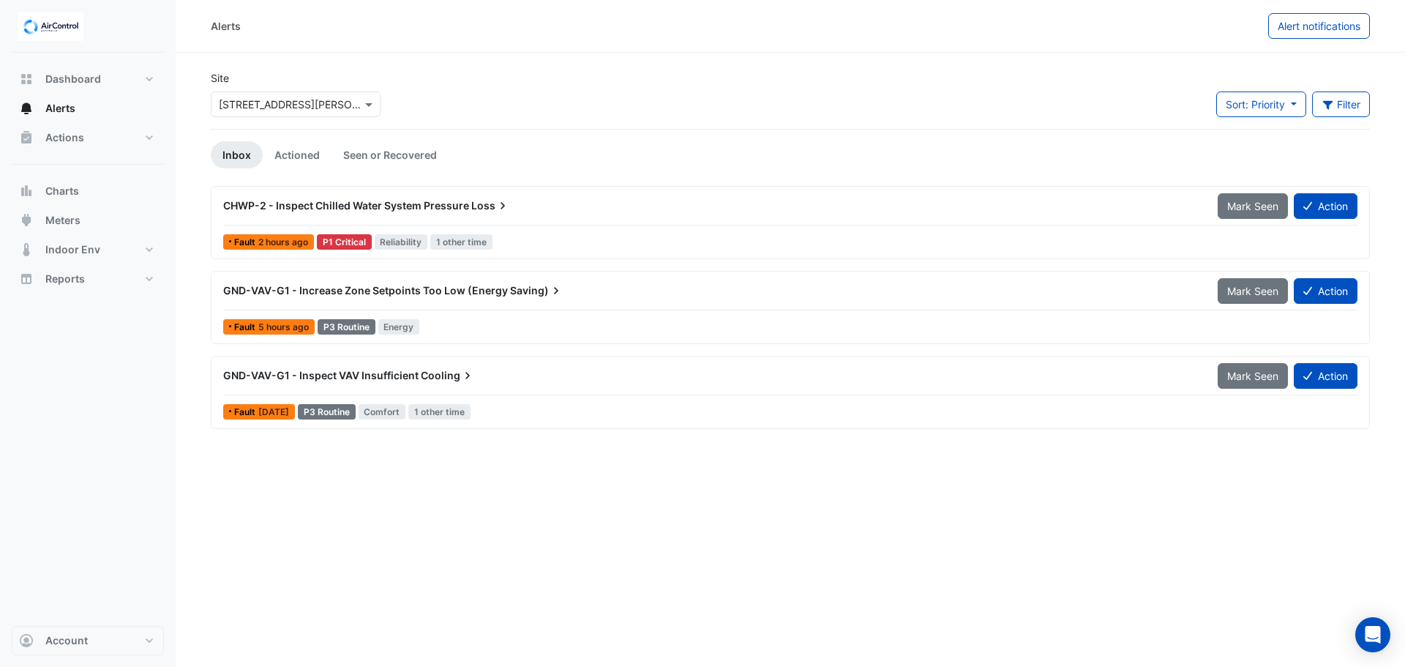
click at [659, 280] on div "GND-VAV-G1 - Increase Zone Setpoints Too Low (Energy Saving)" at bounding box center [711, 290] width 995 height 26
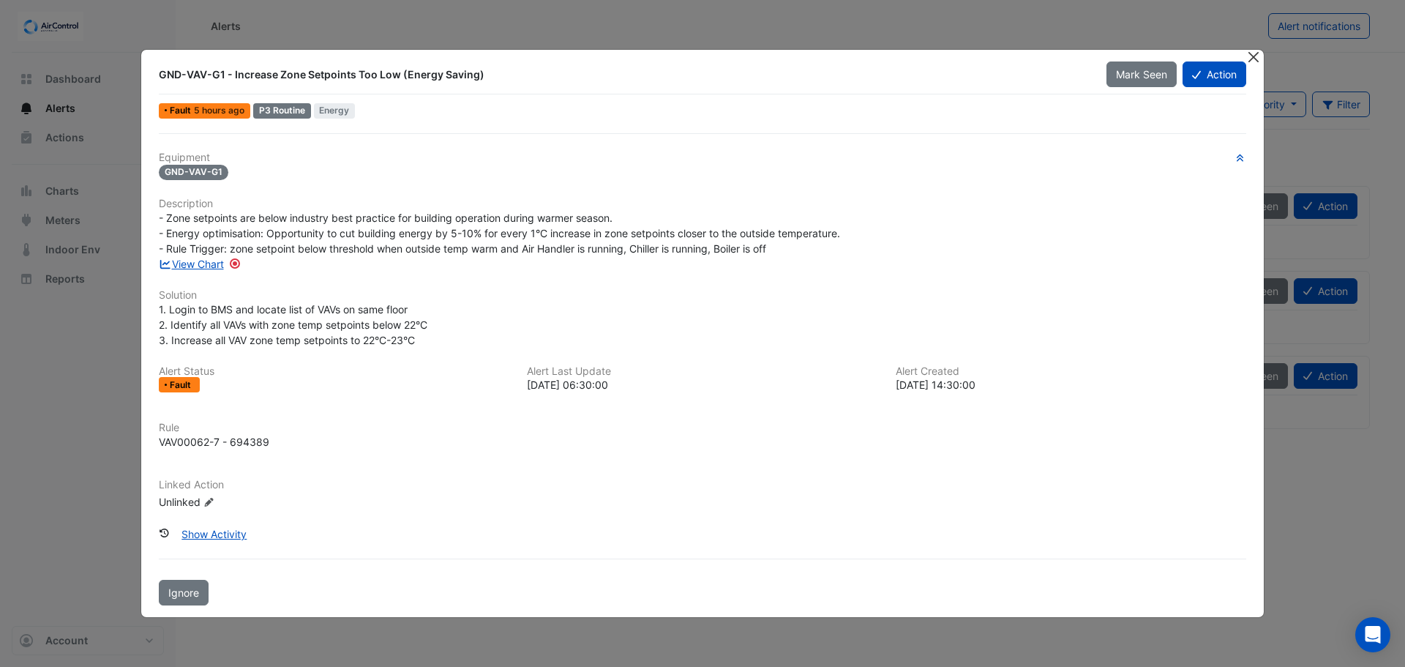
click at [1249, 54] on button "Close" at bounding box center [1253, 57] width 15 height 15
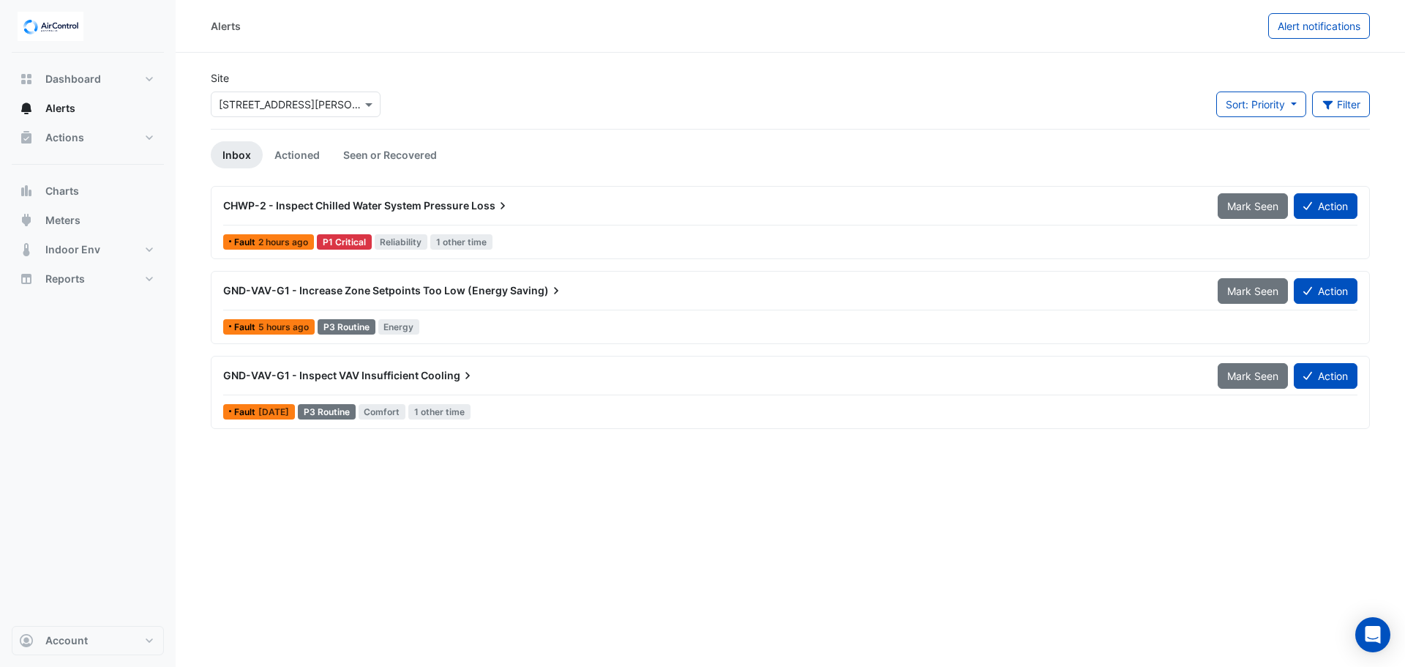
click at [621, 377] on div "GND-VAV-G1 - Inspect VAV Insufficient Cooling" at bounding box center [711, 375] width 977 height 15
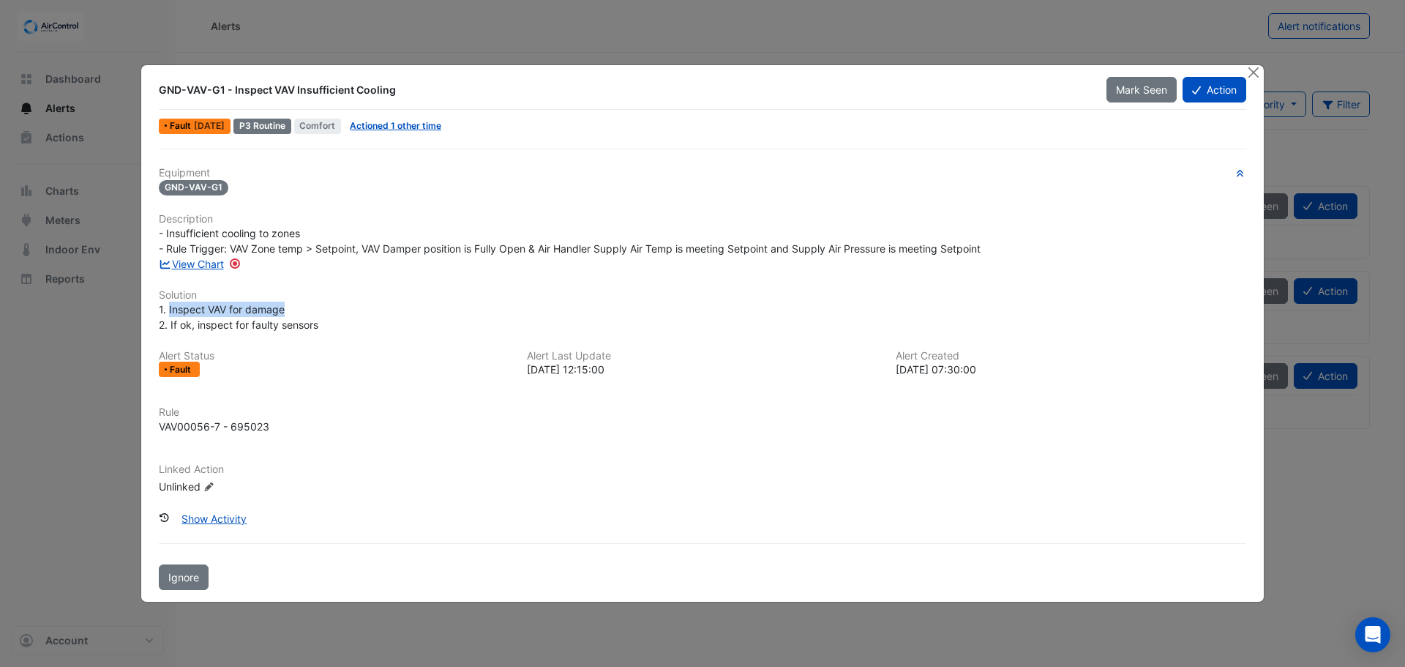
drag, startPoint x: 290, startPoint y: 307, endPoint x: 169, endPoint y: 313, distance: 120.9
click at [169, 313] on div "1. Inspect VAV for damage 2. If ok, inspect for faulty sensors" at bounding box center [703, 317] width 1088 height 31
copy span "Inspect VAV for damage"
click at [370, 285] on div "Equipment GND-VAV-G1 Description - Insufficient cooling to zones - Rule Trigger…" at bounding box center [703, 337] width 1088 height 340
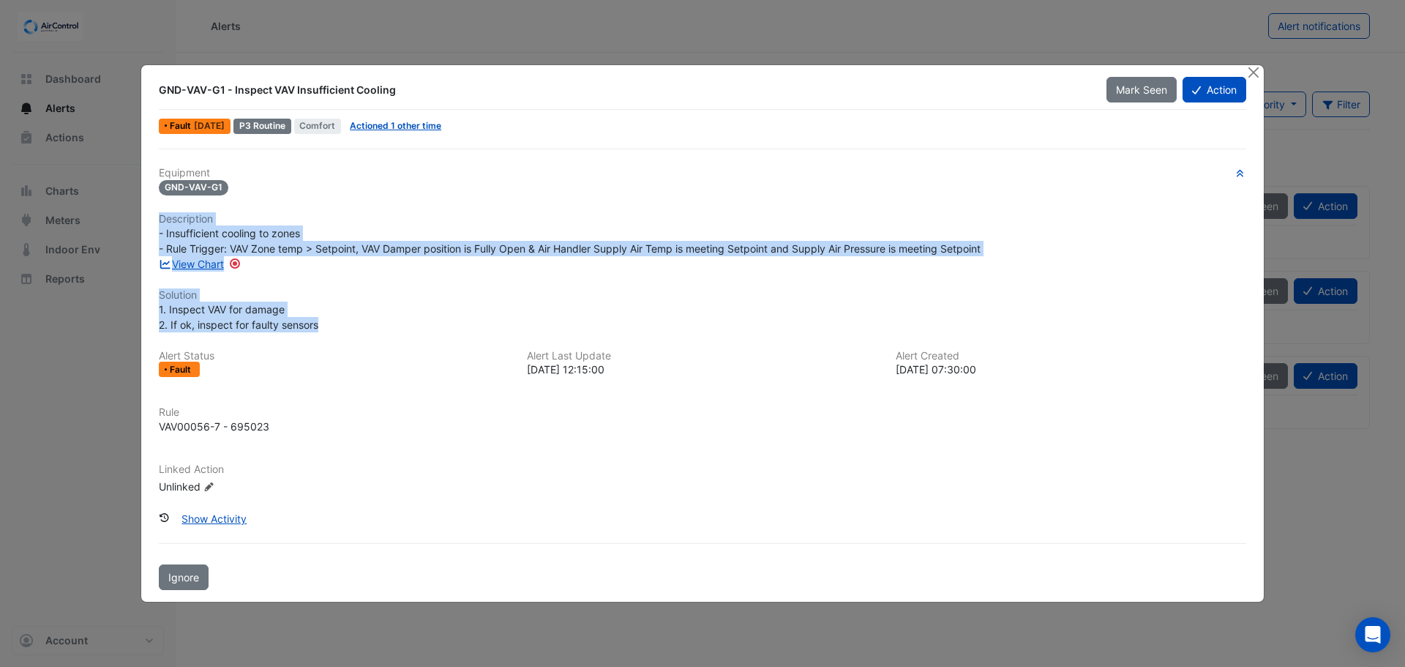
drag, startPoint x: 336, startPoint y: 326, endPoint x: 156, endPoint y: 214, distance: 212.4
click at [156, 214] on div "Equipment GND-VAV-G1 Description - Insufficient cooling to zones - Rule Trigger…" at bounding box center [702, 370] width 1099 height 442
copy div "Description - Insufficient cooling to zones - Rule Trigger: VAV Zone temp > Set…"
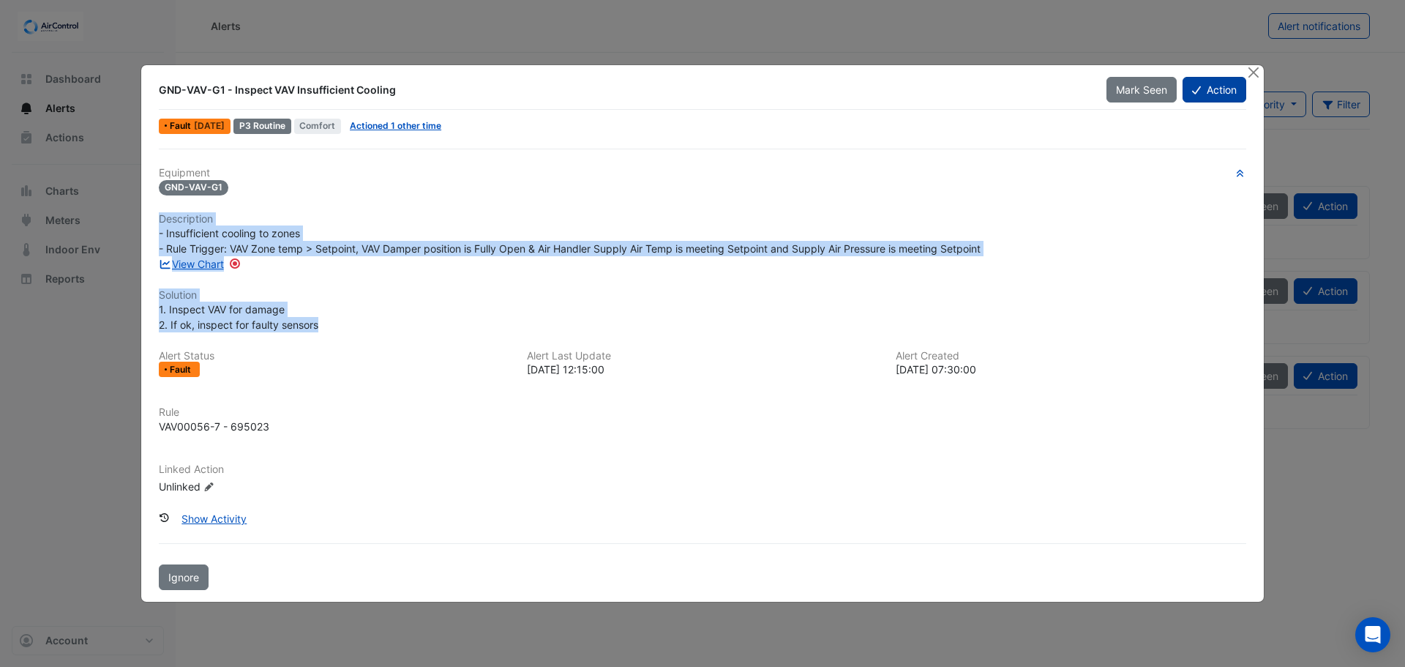
click at [1219, 91] on button "Action" at bounding box center [1215, 90] width 64 height 26
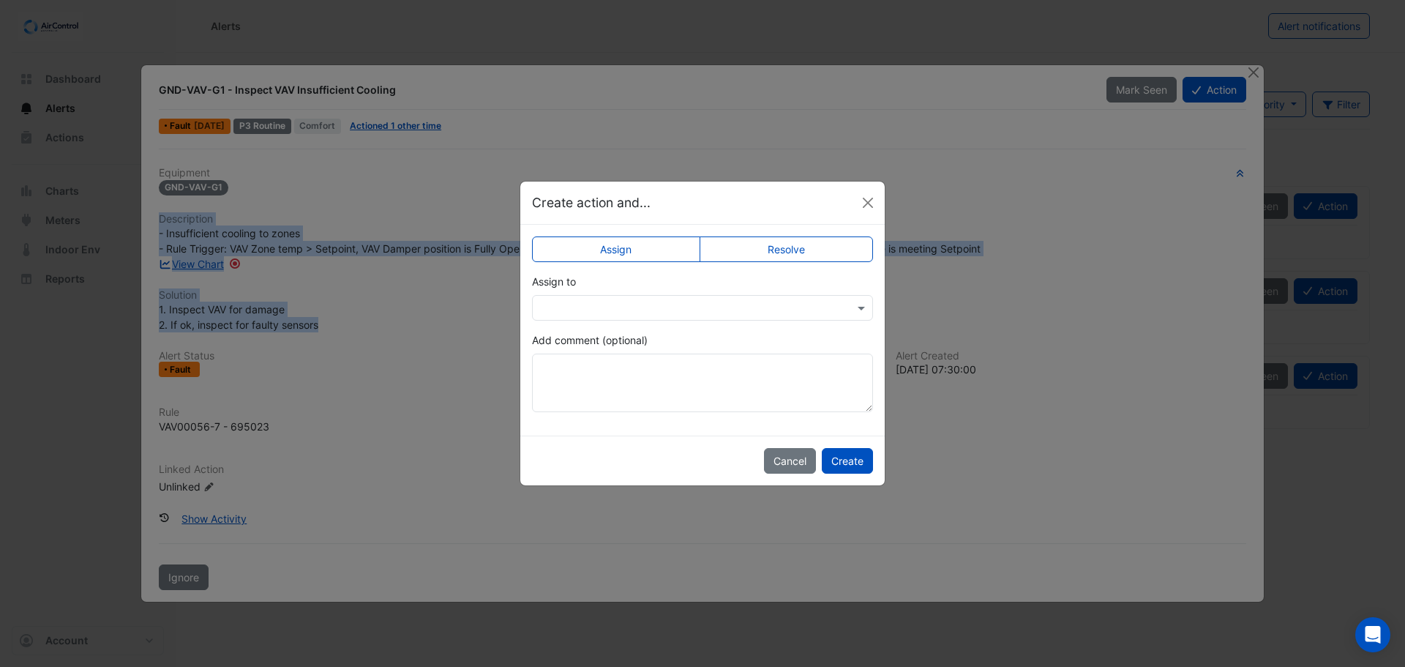
click at [568, 297] on div at bounding box center [702, 308] width 341 height 26
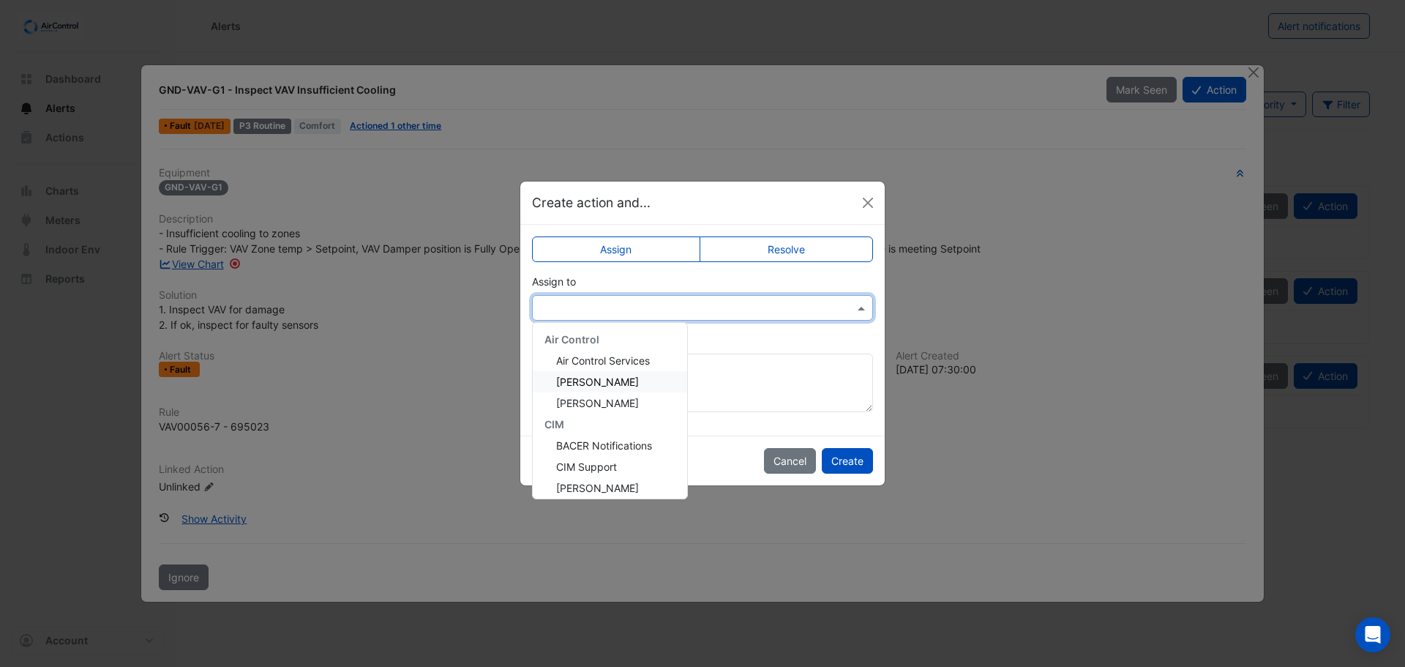
scroll to position [73, 0]
click at [608, 452] on span "[PERSON_NAME]" at bounding box center [597, 457] width 83 height 12
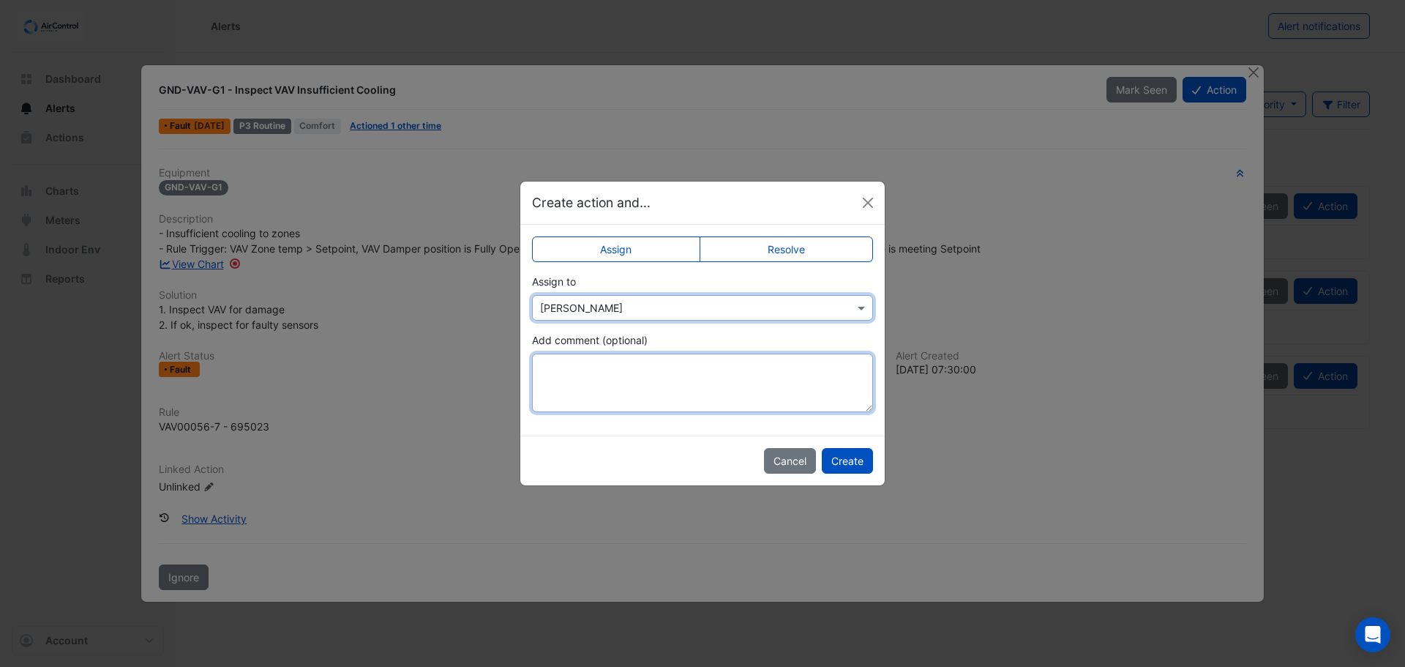
click at [573, 361] on textarea "Add comment (optional)" at bounding box center [702, 383] width 341 height 59
paste textarea "**********"
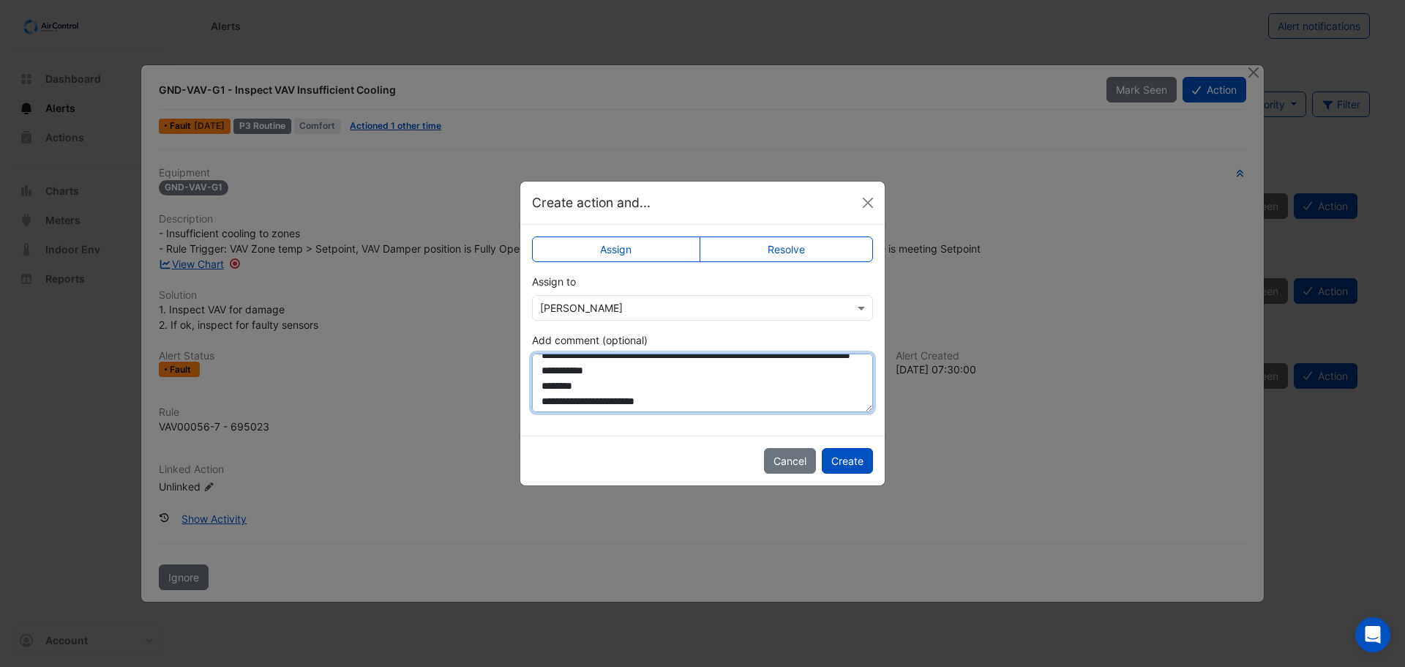
scroll to position [90, 0]
type textarea "**********"
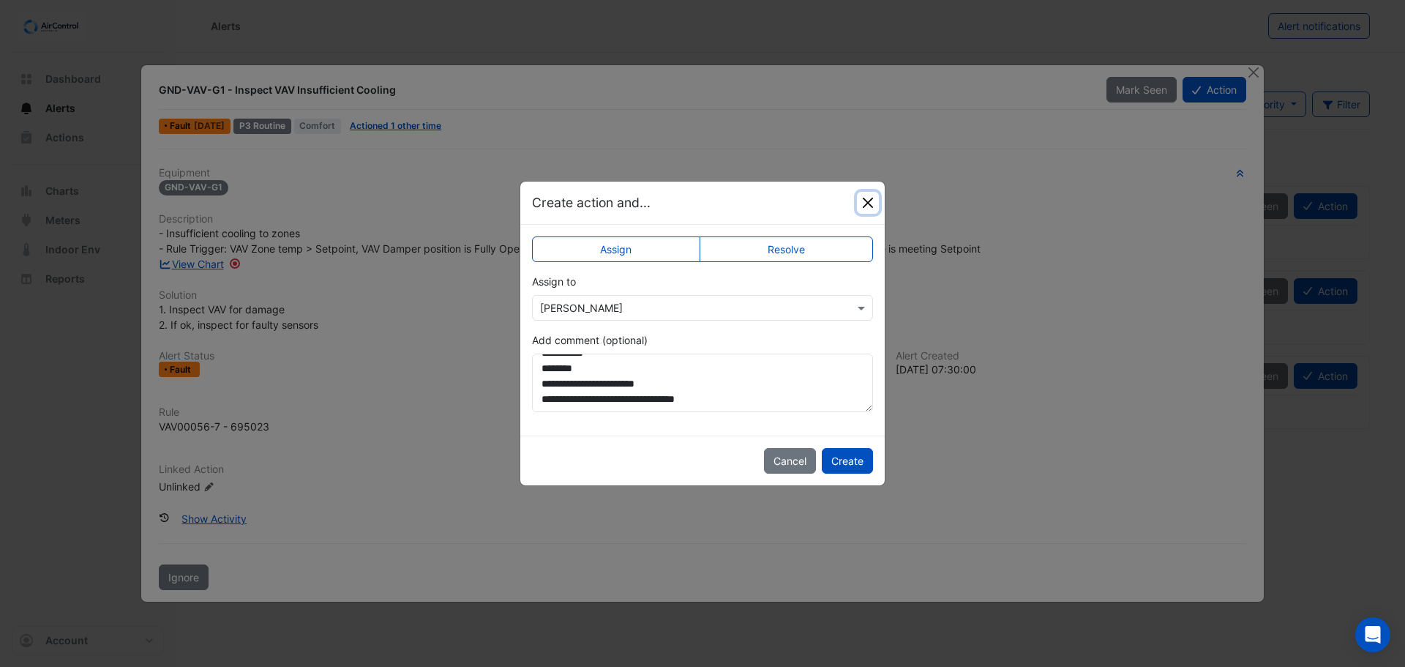
click at [868, 202] on button "Close" at bounding box center [868, 203] width 22 height 22
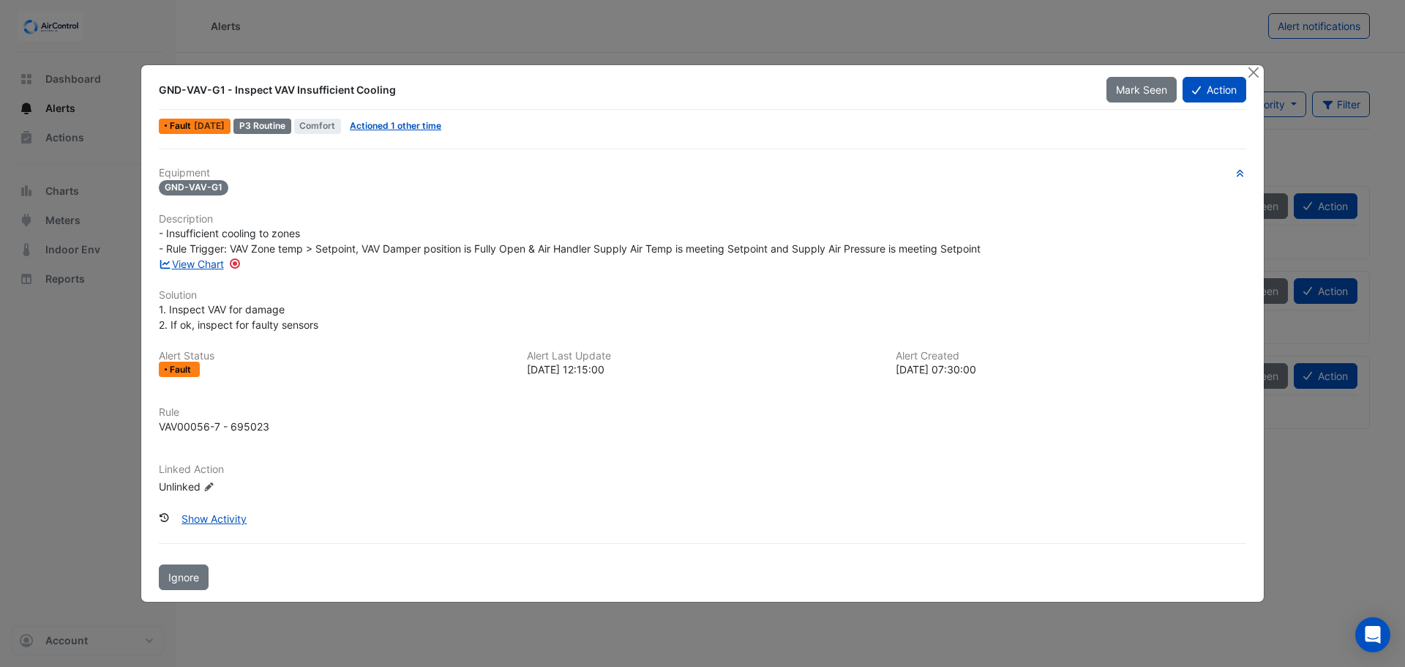
drag, startPoint x: 412, startPoint y: 86, endPoint x: 157, endPoint y: 94, distance: 254.9
click at [157, 94] on div "GND-VAV-G1 - Inspect VAV Insufficient Cooling" at bounding box center [624, 90] width 948 height 26
copy div "GND-VAV-G1 - Inspect VAV Insufficient Cooling"
click at [1211, 87] on button "Action" at bounding box center [1215, 90] width 64 height 26
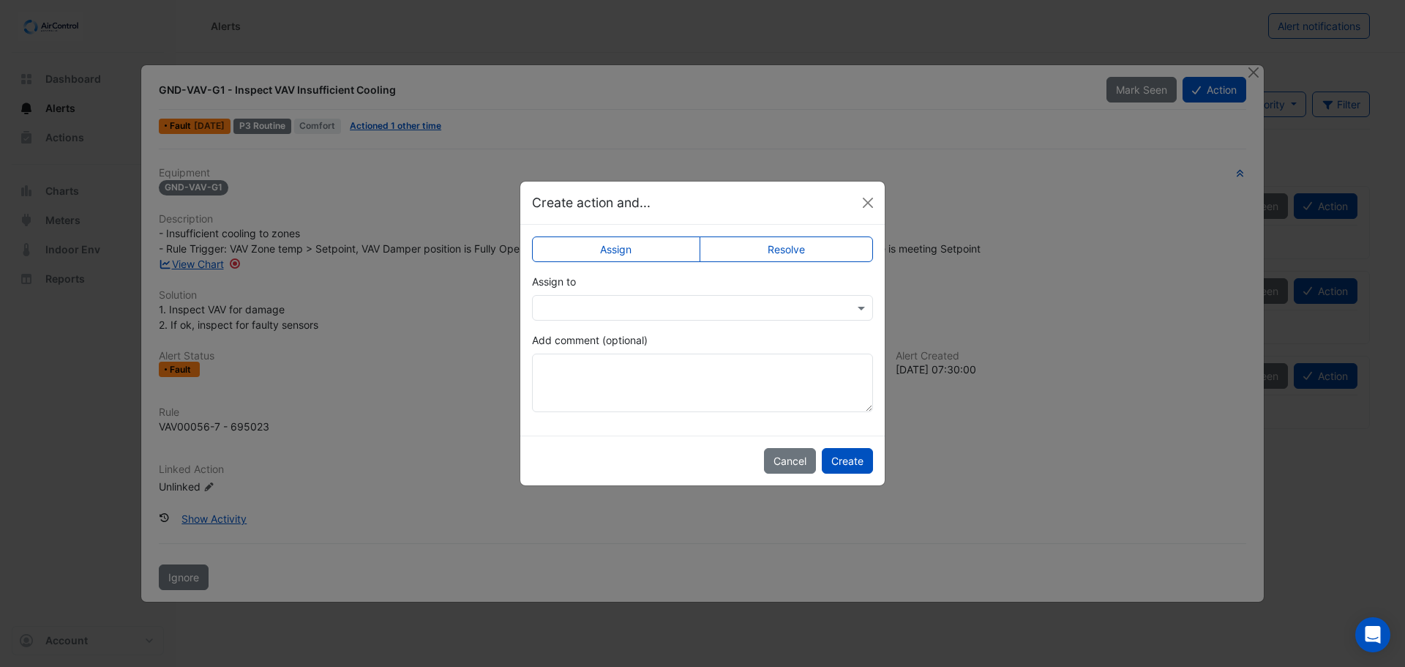
click at [577, 303] on input "text" at bounding box center [688, 308] width 296 height 15
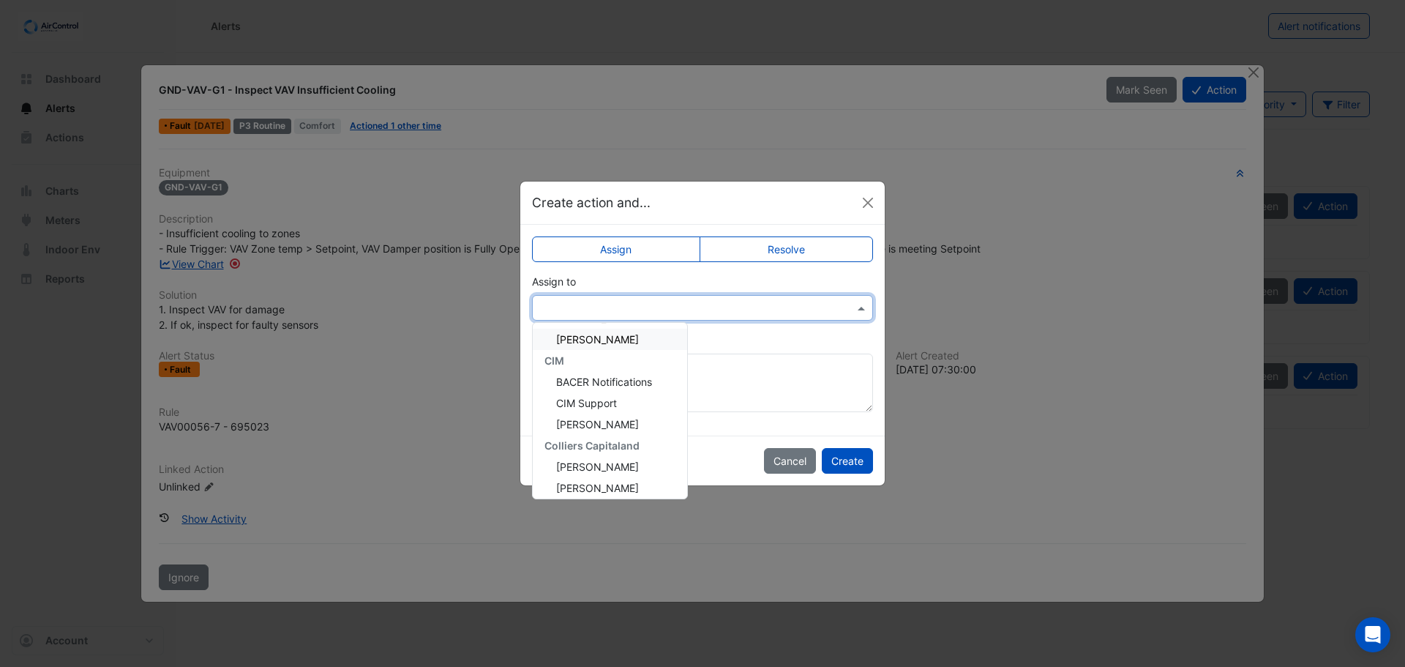
scroll to position [146, 0]
click at [597, 385] on span "[PERSON_NAME]" at bounding box center [597, 384] width 83 height 12
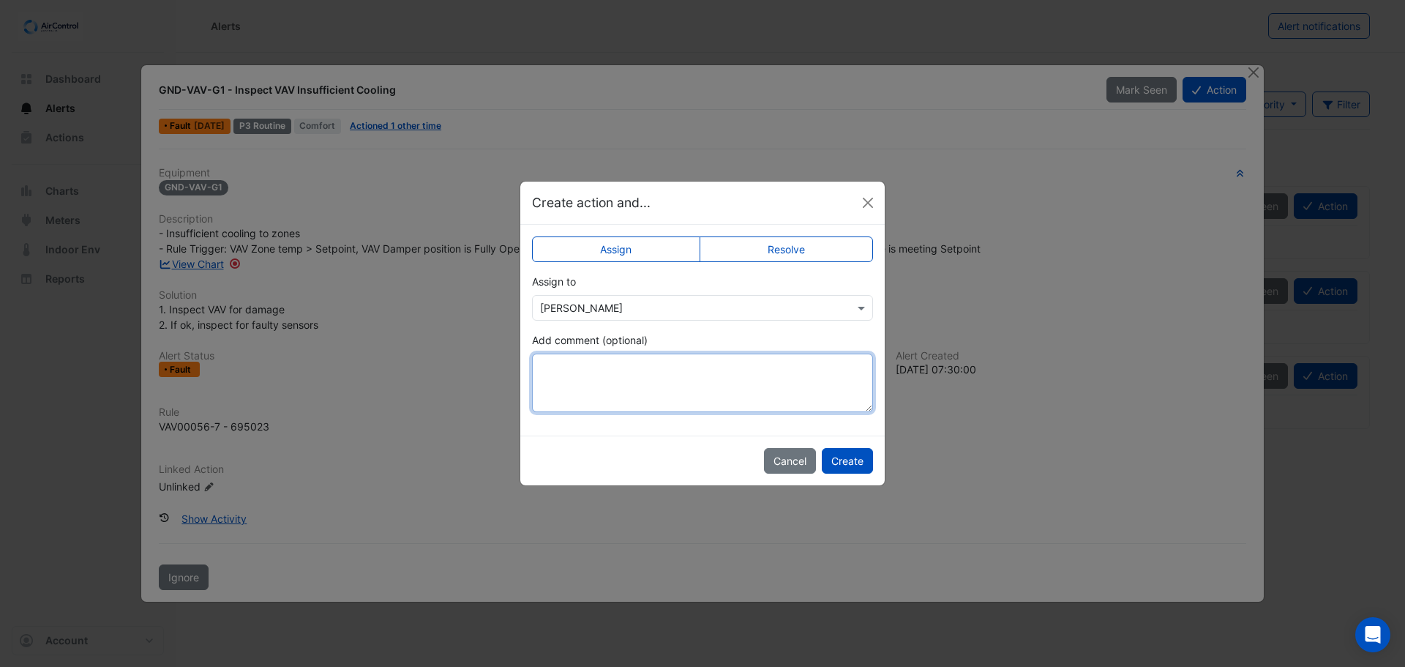
click at [566, 373] on textarea "Add comment (optional)" at bounding box center [702, 383] width 341 height 59
click at [627, 366] on textarea "**********" at bounding box center [702, 383] width 341 height 59
paste textarea "**********"
type textarea "**********"
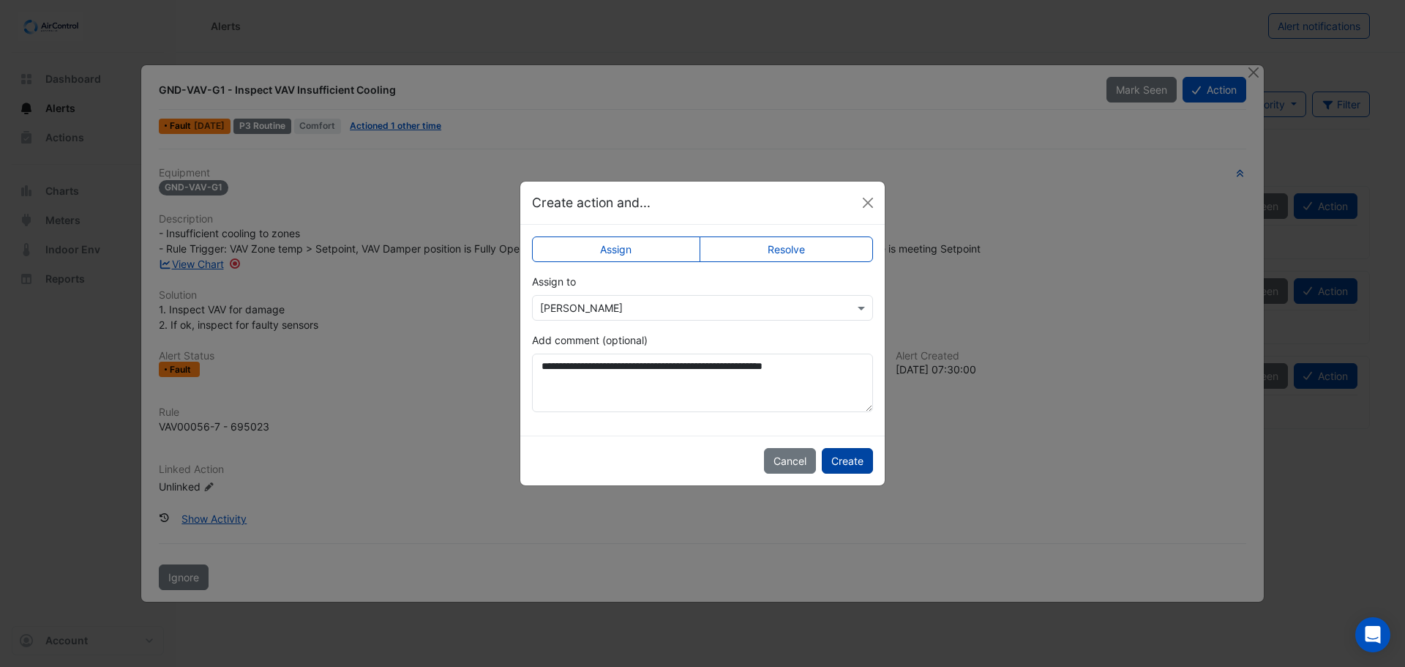
click at [851, 458] on button "Create" at bounding box center [847, 461] width 51 height 26
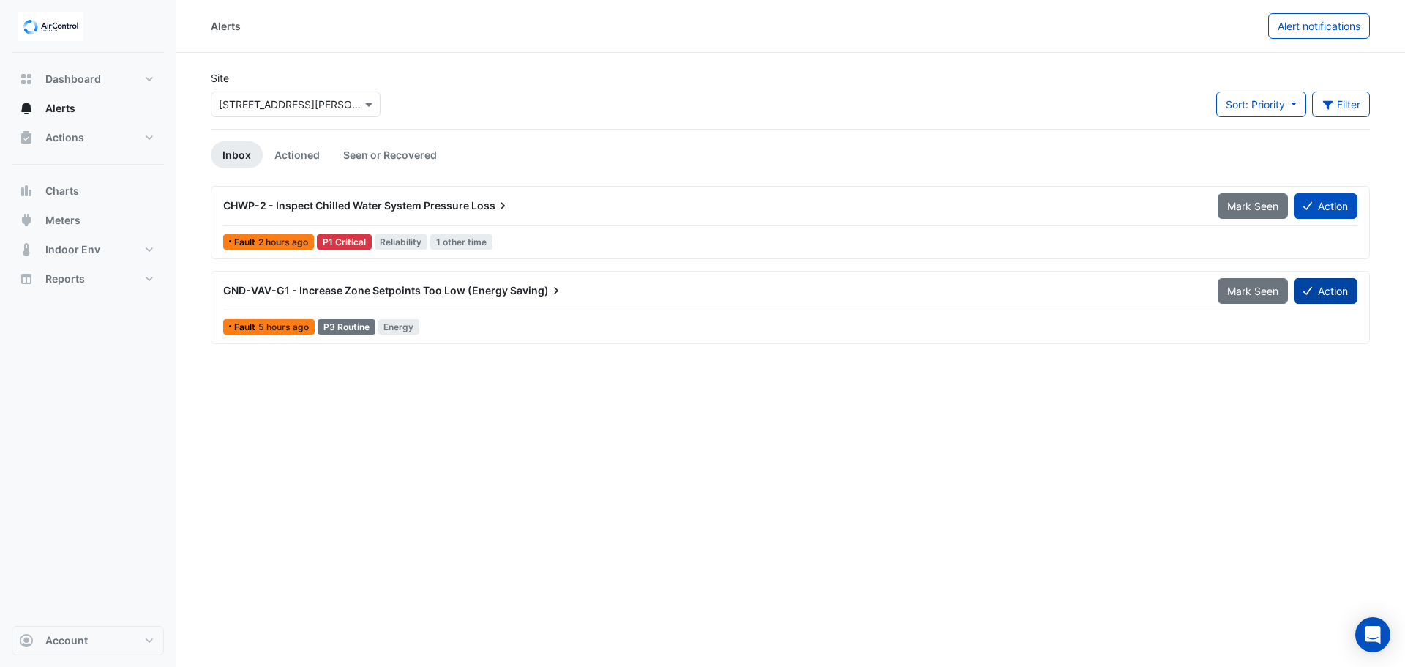
click at [1327, 287] on button "Action" at bounding box center [1326, 291] width 64 height 26
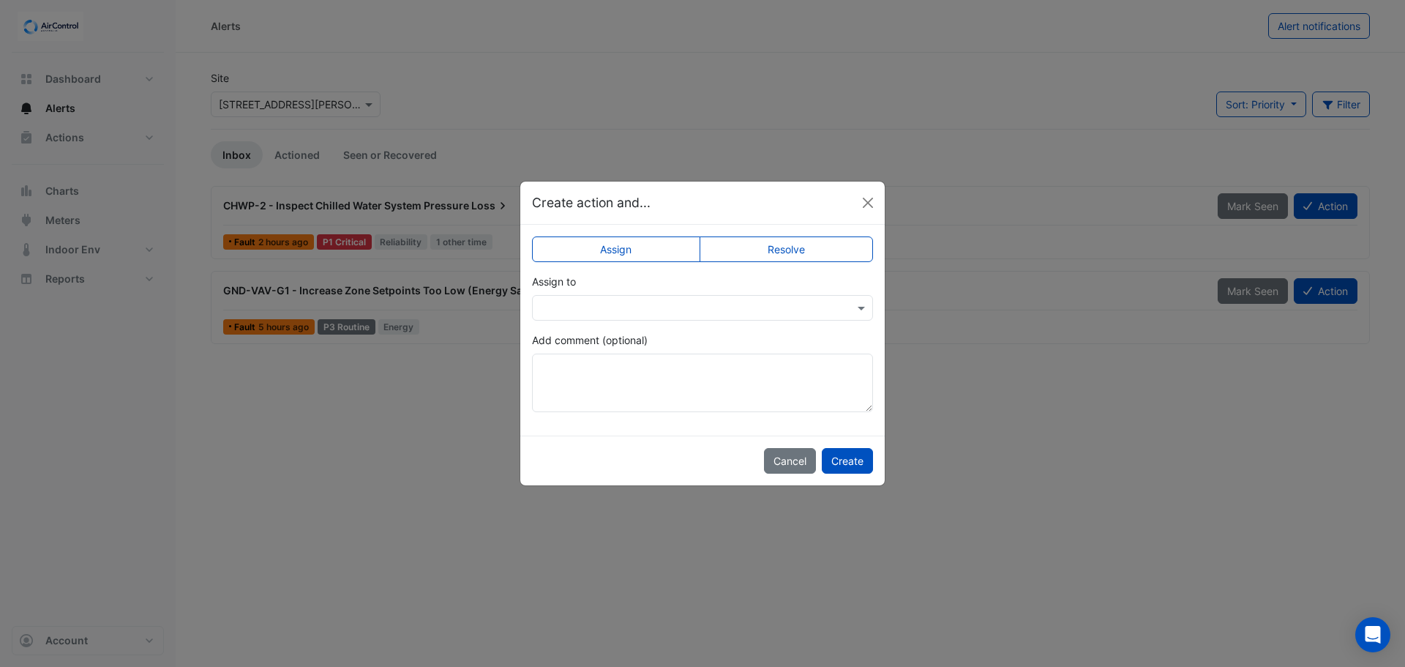
click at [591, 307] on input "text" at bounding box center [688, 308] width 296 height 15
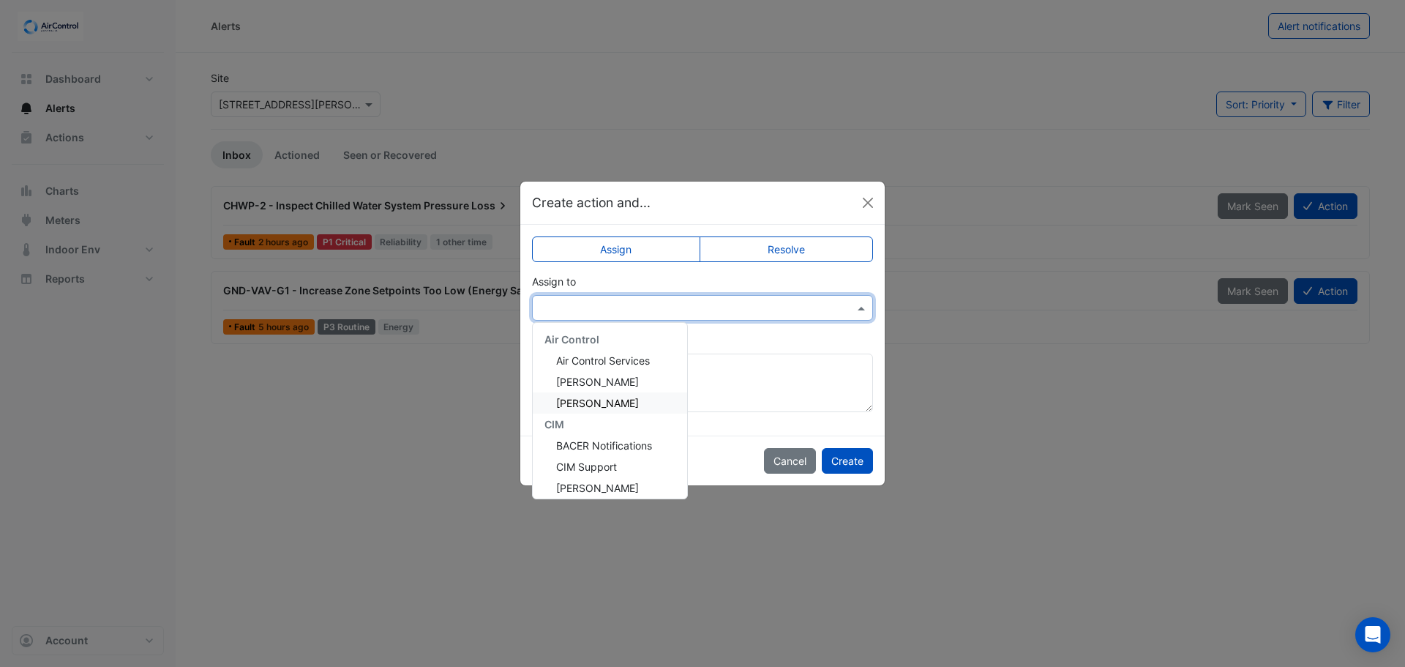
click at [602, 403] on span "[PERSON_NAME]" at bounding box center [597, 403] width 83 height 12
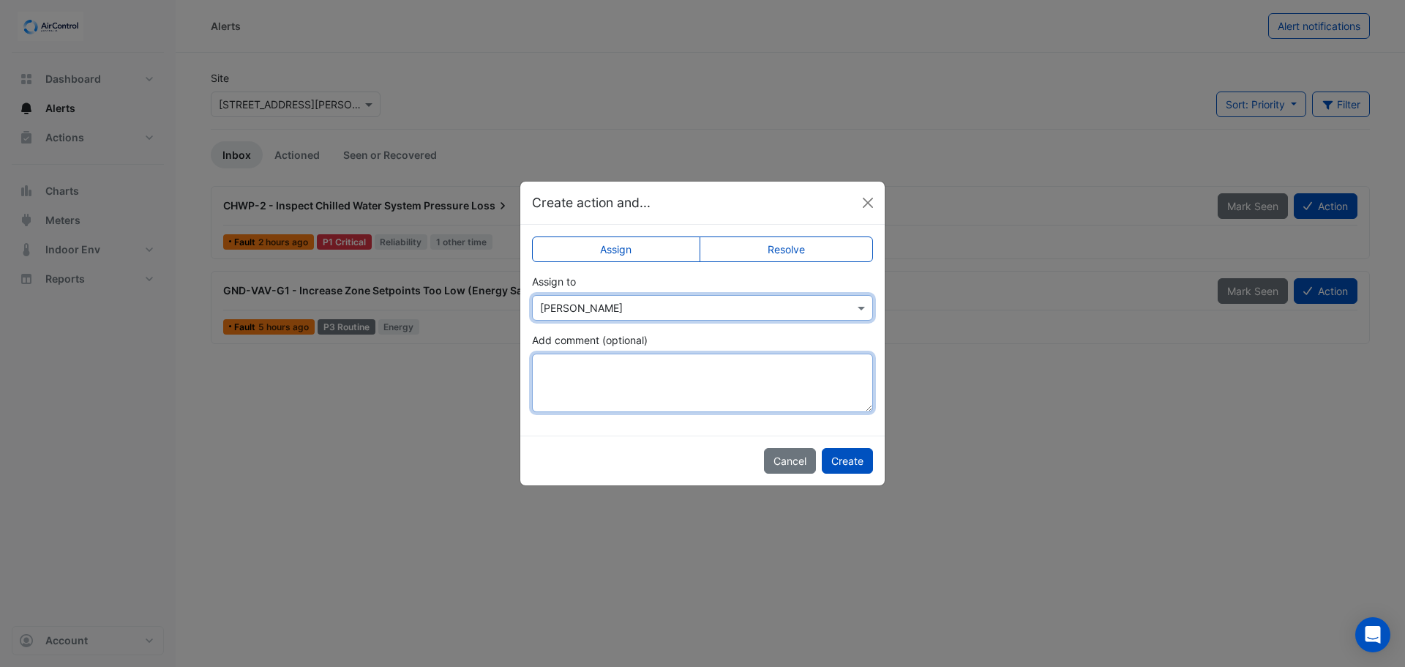
click at [597, 375] on textarea "Add comment (optional)" at bounding box center [702, 383] width 341 height 59
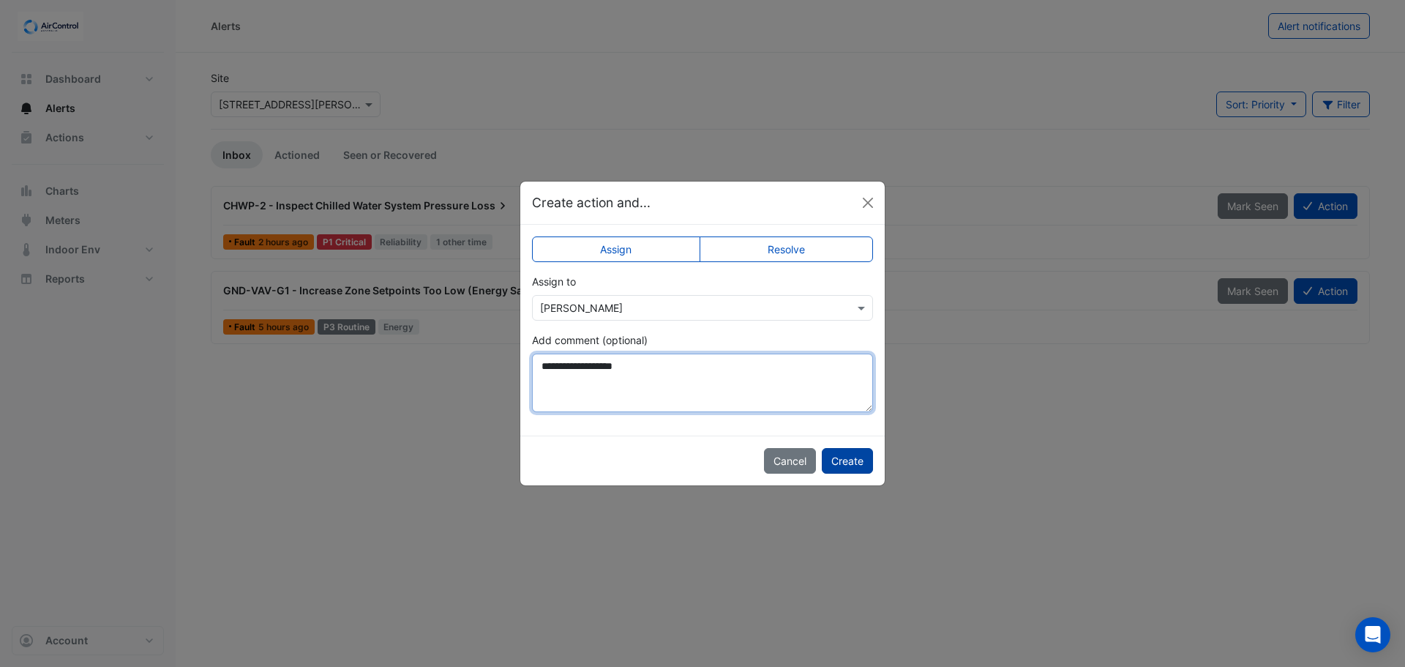
type textarea "**********"
click at [858, 457] on button "Create" at bounding box center [847, 461] width 51 height 26
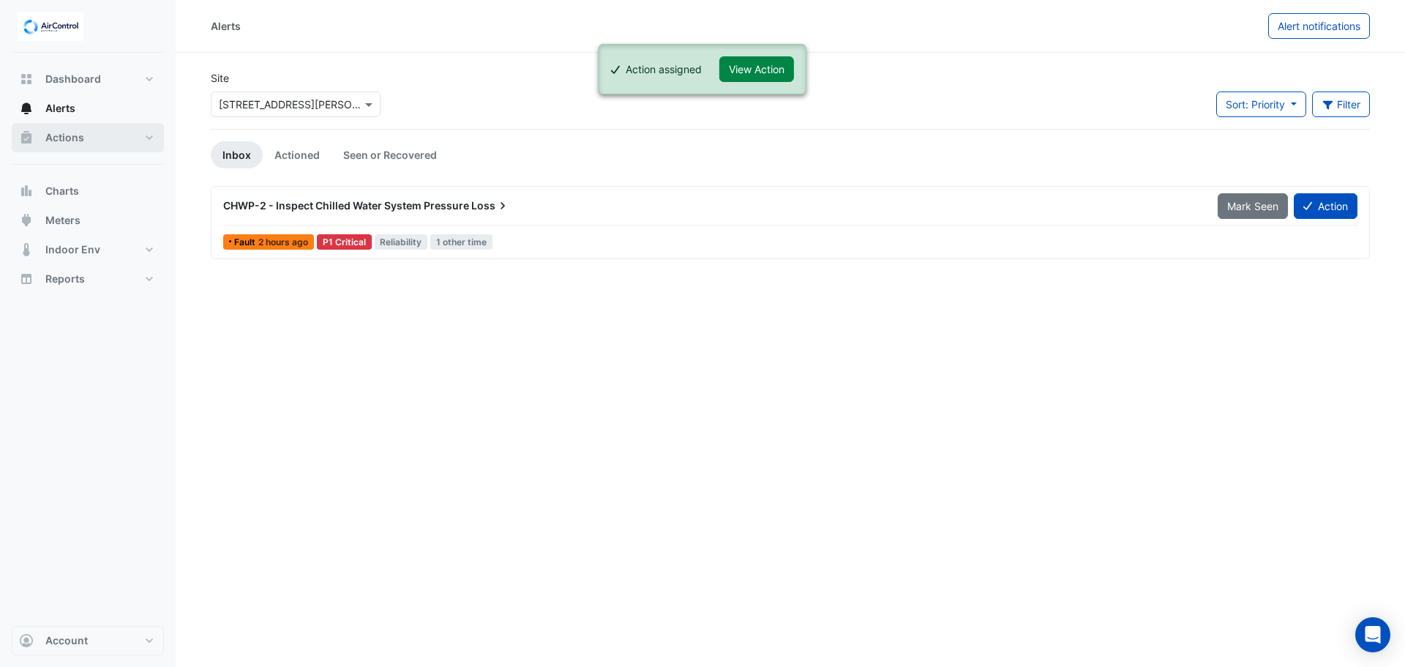
click at [74, 138] on span "Actions" at bounding box center [64, 137] width 39 height 15
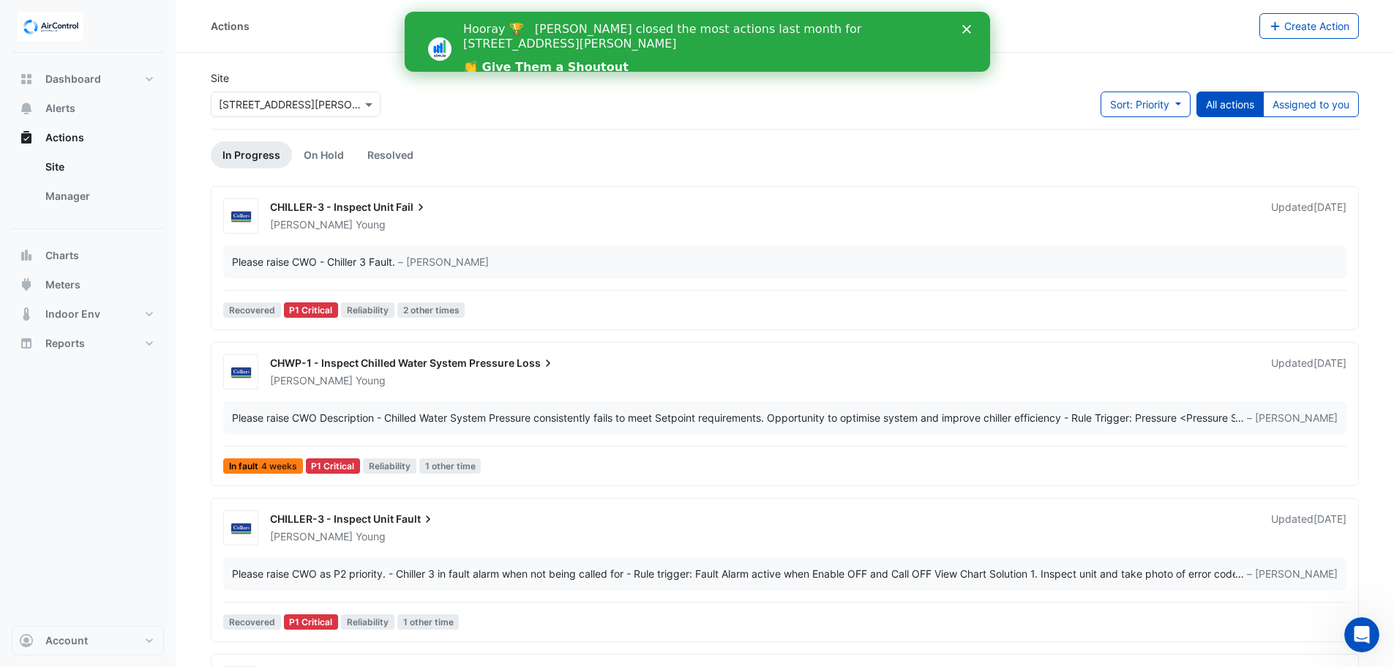
click at [965, 26] on icon "Close" at bounding box center [966, 29] width 9 height 9
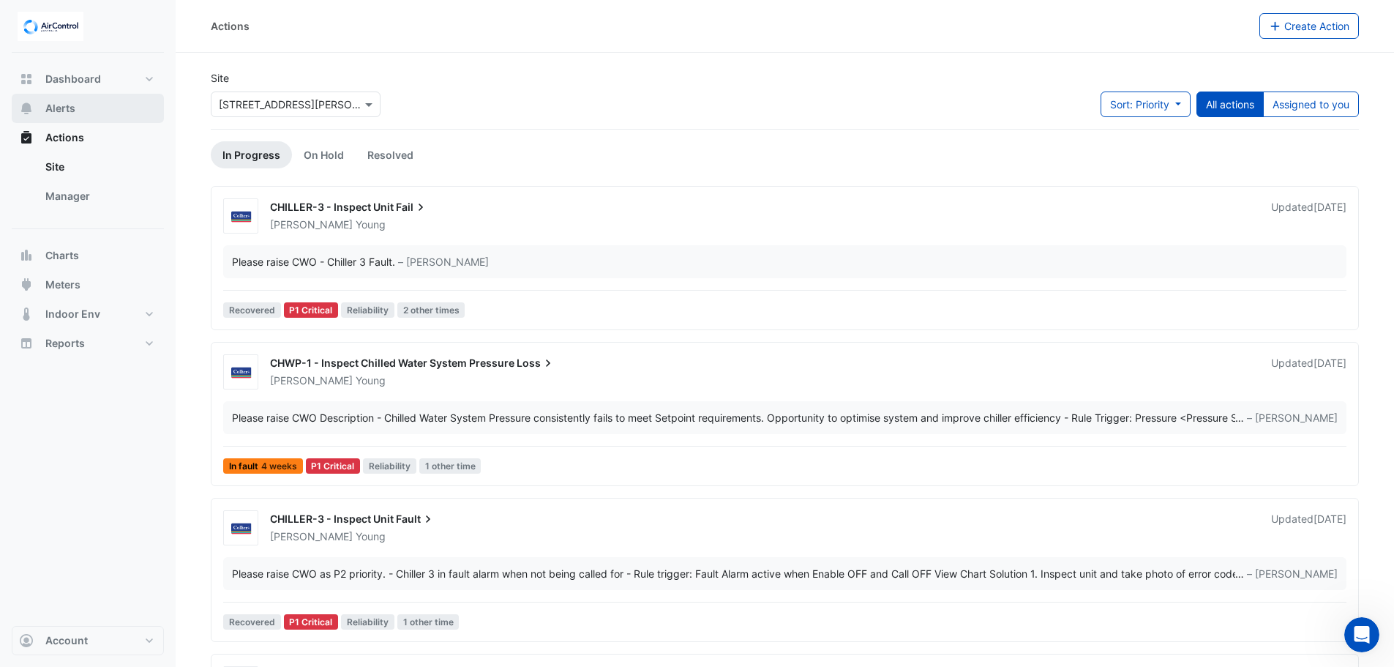
click at [72, 102] on span "Alerts" at bounding box center [60, 108] width 30 height 15
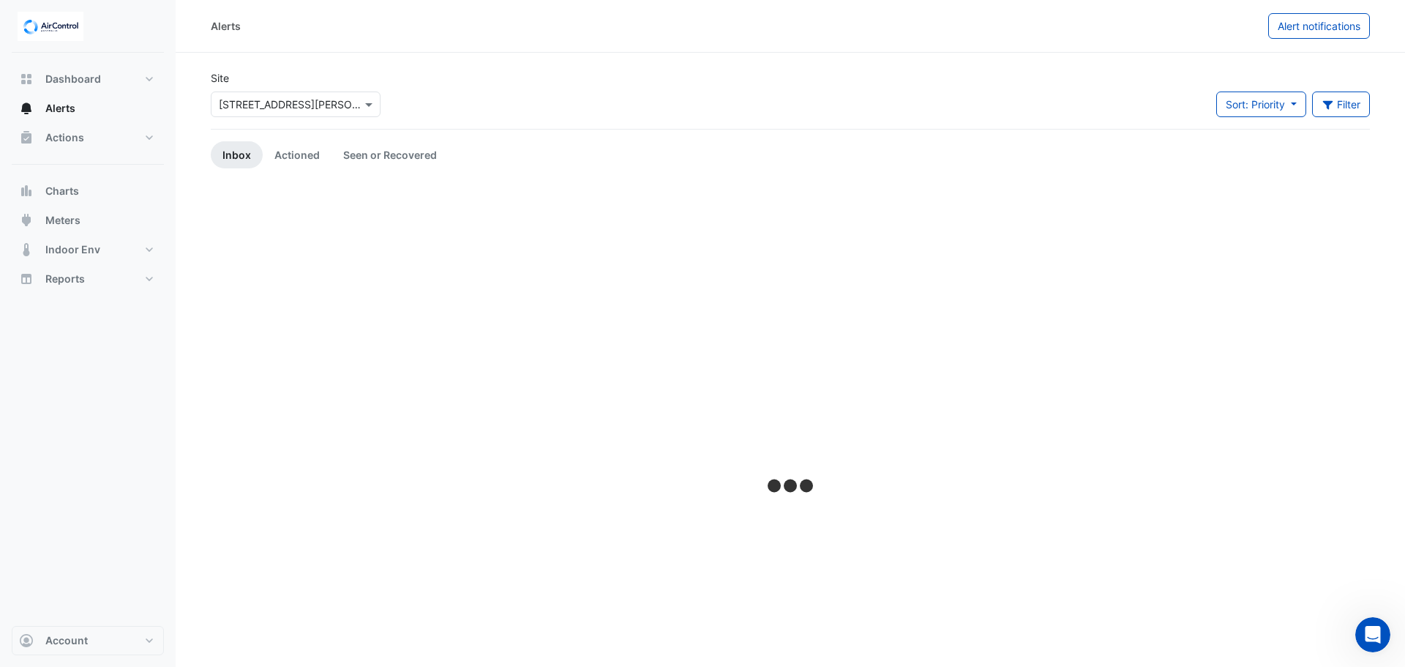
click at [343, 103] on div at bounding box center [296, 104] width 168 height 17
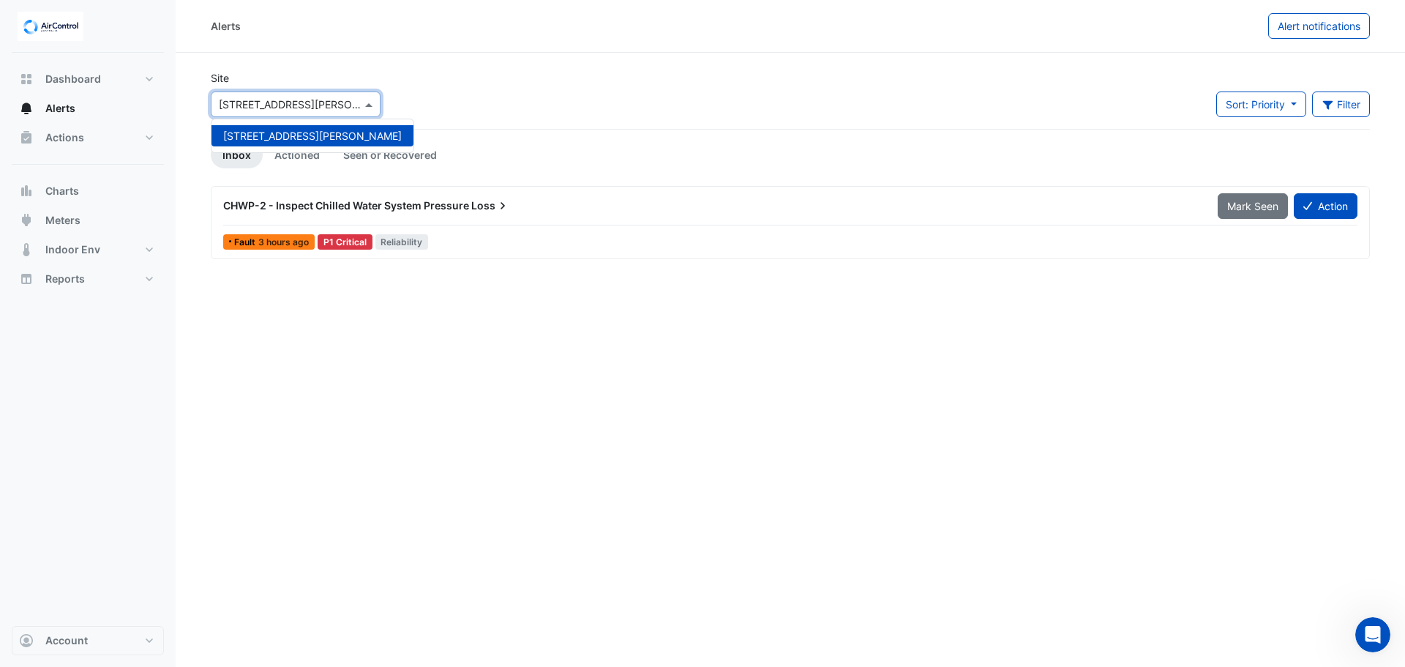
click at [337, 100] on input "text" at bounding box center [281, 104] width 124 height 15
click at [482, 286] on div "Alerts Alert notifications Site × [STREET_ADDRESS][PERSON_NAME][GEOGRAPHIC_DATA…" at bounding box center [791, 333] width 1230 height 667
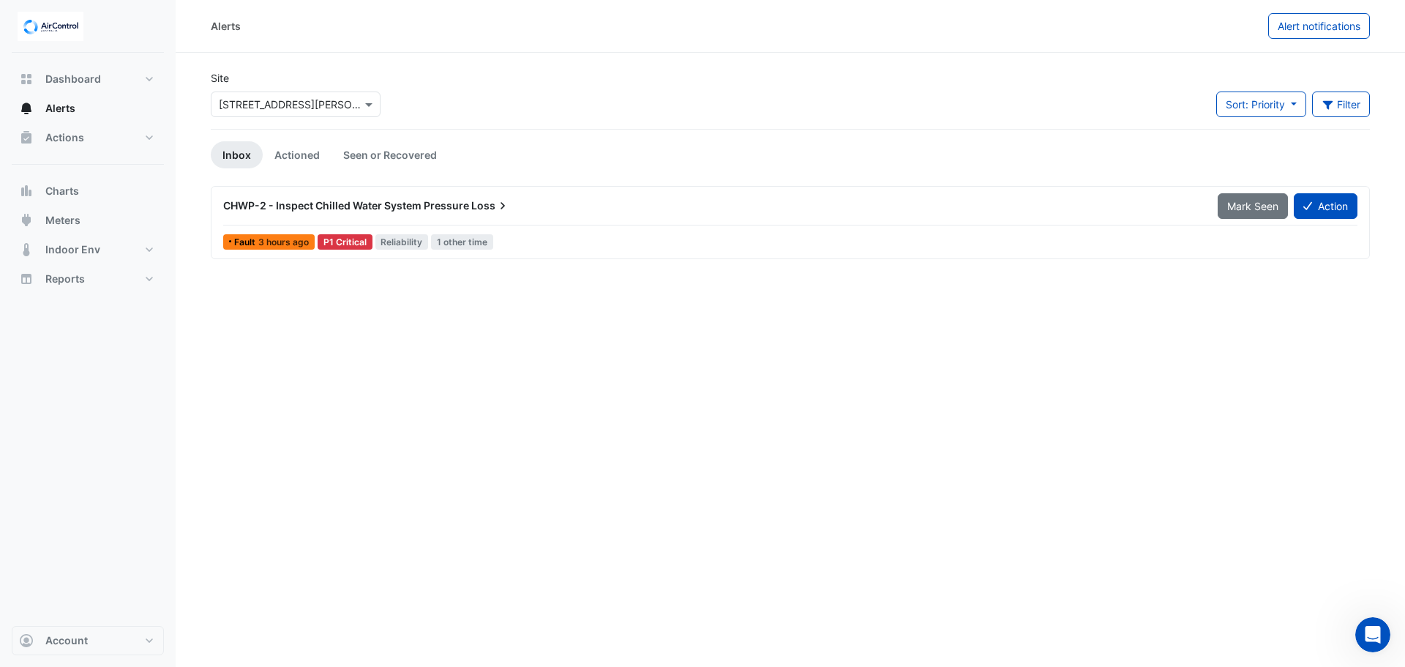
click at [629, 180] on app-alert-tickets "Site × [STREET_ADDRESS][PERSON_NAME] Sort: Priority Priority Updated Filter Tit…" at bounding box center [790, 164] width 1159 height 189
click at [629, 197] on div "CHWP-2 - Inspect Chilled Water System Pressure Loss" at bounding box center [711, 206] width 995 height 26
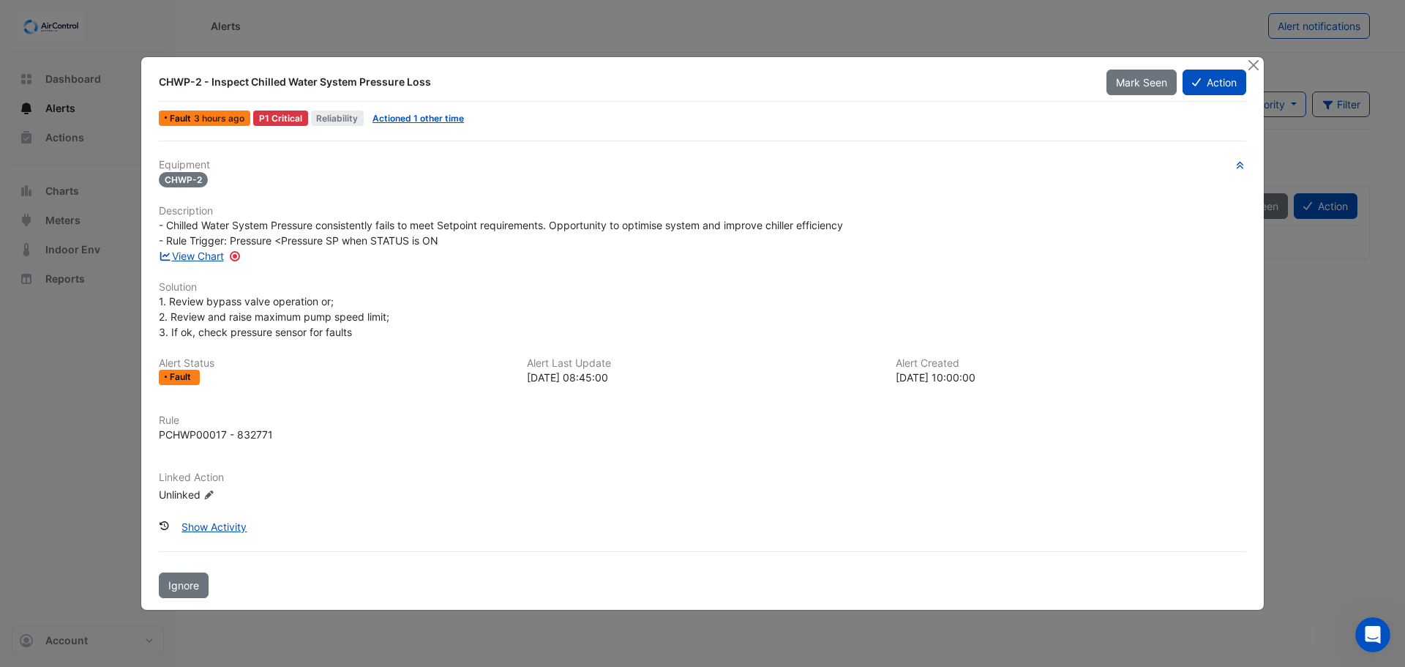
click at [458, 235] on div "- Chilled Water System Pressure consistently fails to meet Setpoint requirement…" at bounding box center [703, 232] width 1088 height 31
click at [468, 242] on div "- Chilled Water System Pressure consistently fails to meet Setpoint requirement…" at bounding box center [703, 232] width 1088 height 31
click at [469, 242] on div "- Chilled Water System Pressure consistently fails to meet Setpoint requirement…" at bounding box center [703, 232] width 1088 height 31
click at [469, 244] on div "- Chilled Water System Pressure consistently fails to meet Setpoint requirement…" at bounding box center [703, 232] width 1088 height 31
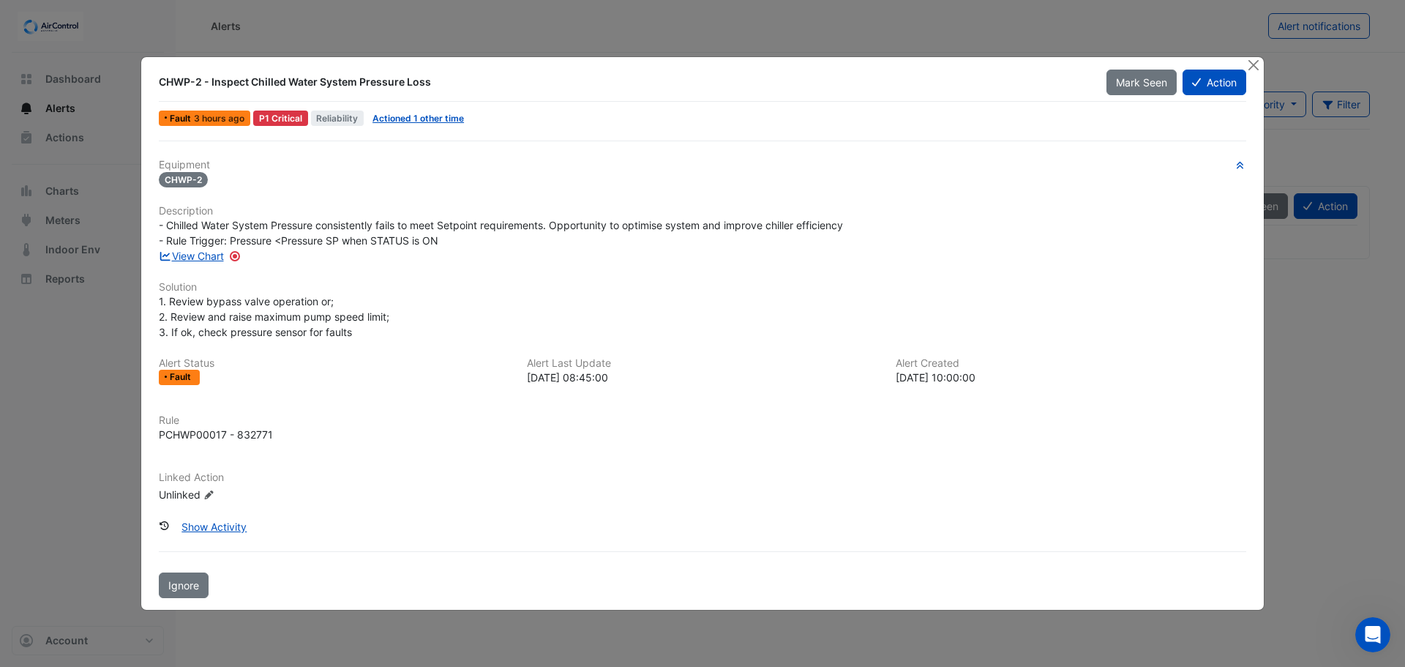
click at [470, 257] on div "View Chart" at bounding box center [702, 255] width 1105 height 15
click at [1257, 59] on button "Close" at bounding box center [1253, 64] width 15 height 15
